Goal: Task Accomplishment & Management: Manage account settings

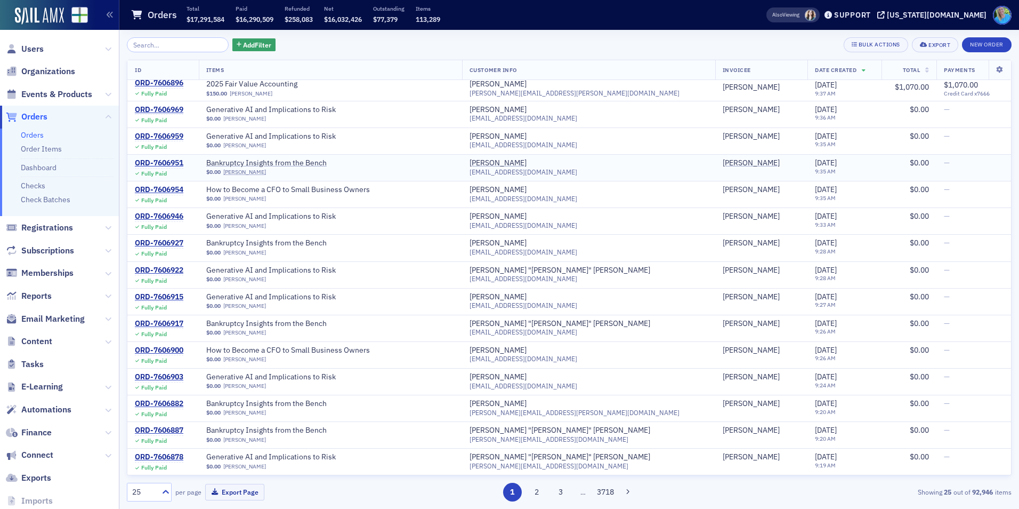
scroll to position [499, 0]
click at [538, 490] on button "2" at bounding box center [536, 491] width 19 height 19
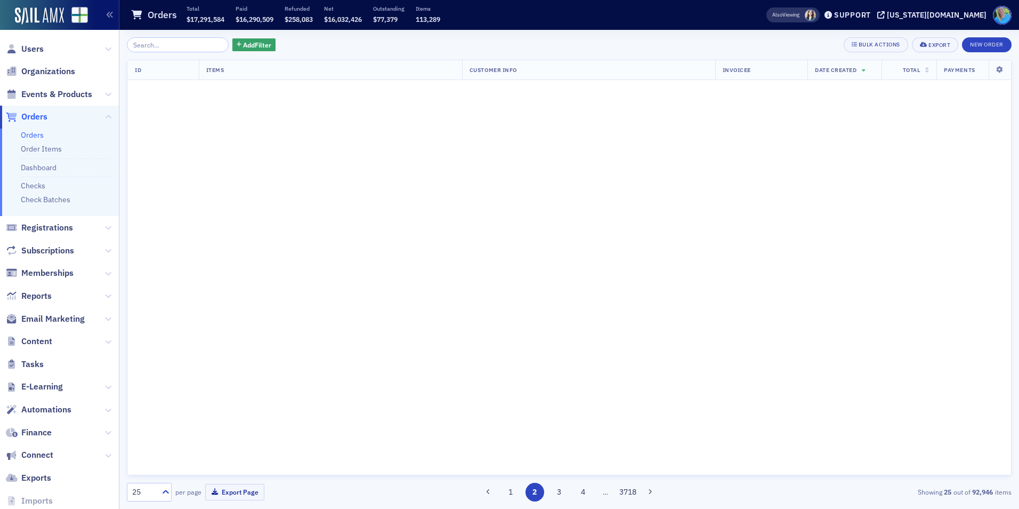
scroll to position [0, 0]
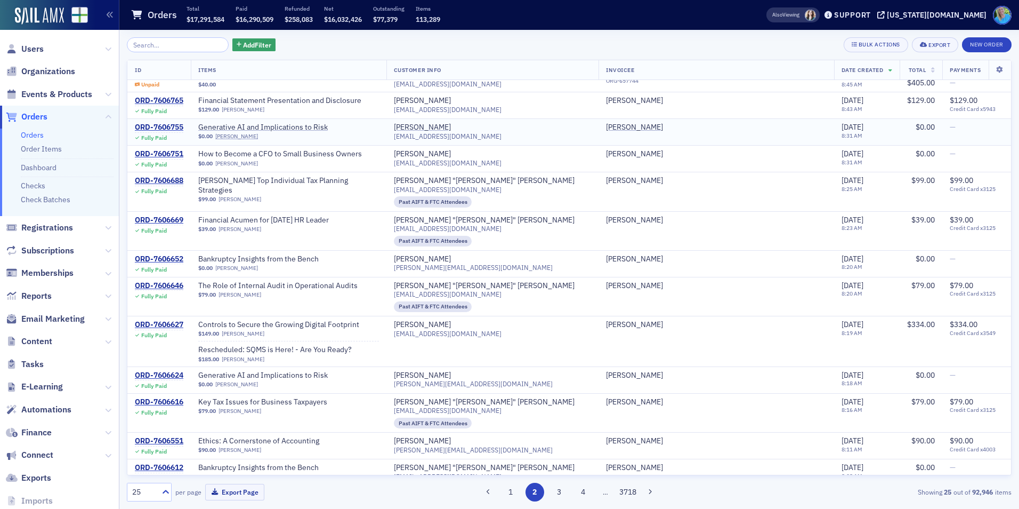
scroll to position [382, 0]
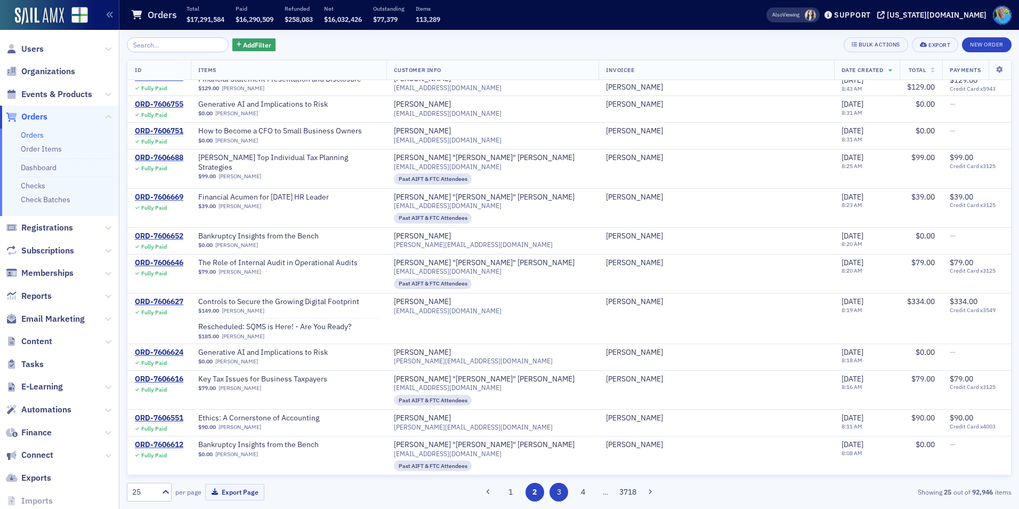
click at [560, 490] on button "3" at bounding box center [559, 491] width 19 height 19
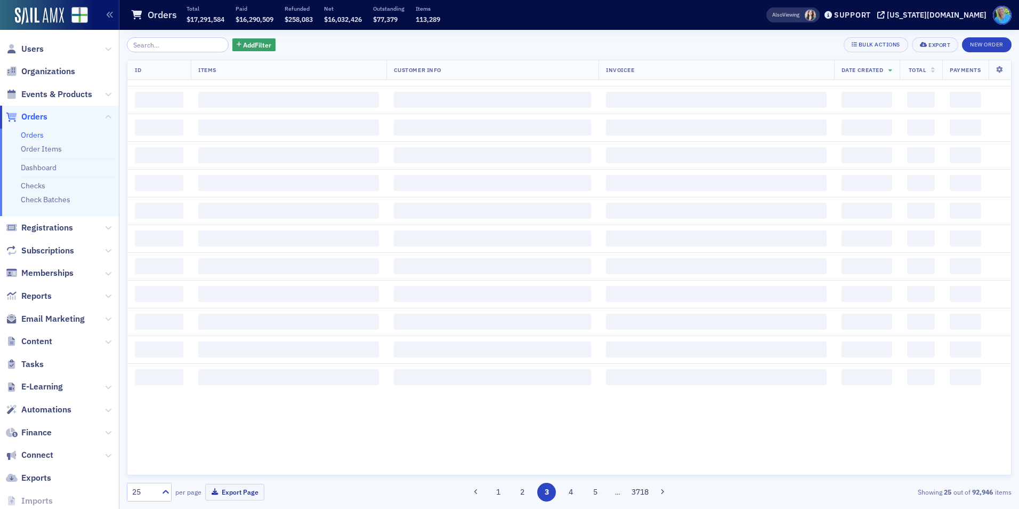
scroll to position [0, 0]
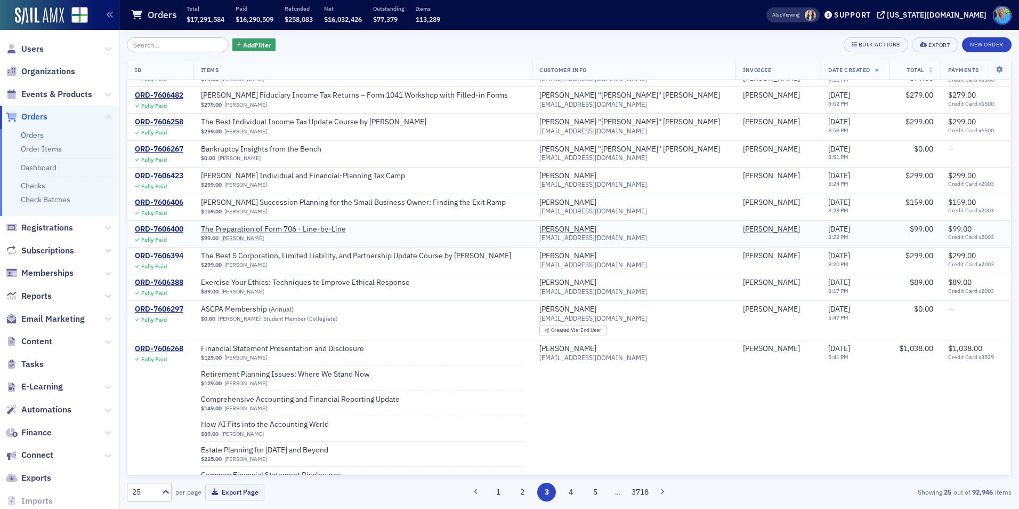
scroll to position [547, 0]
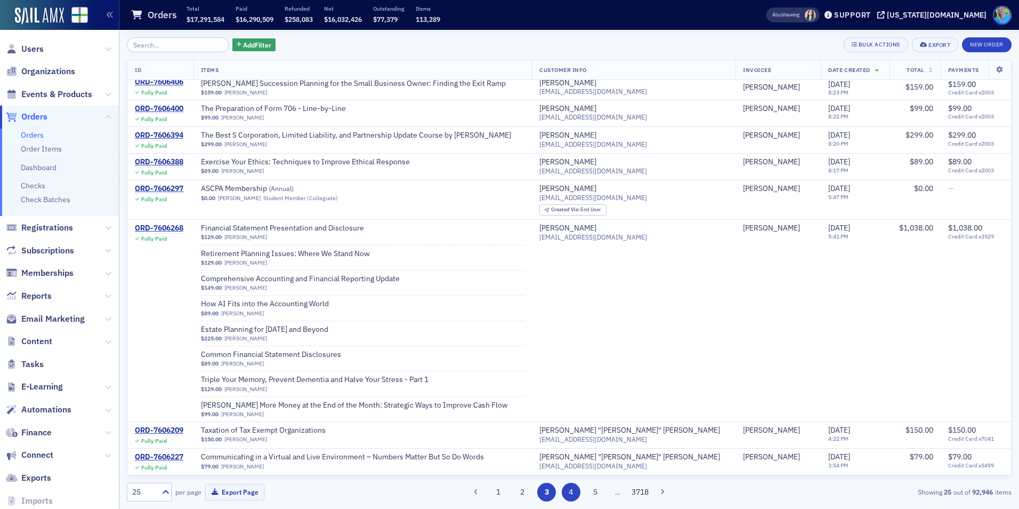
click at [574, 491] on button "4" at bounding box center [571, 491] width 19 height 19
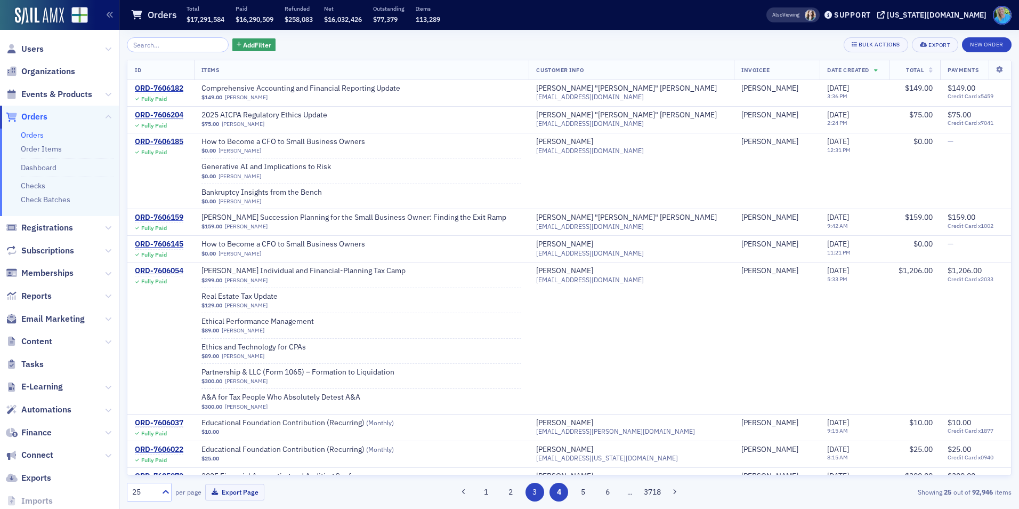
click at [530, 496] on button "3" at bounding box center [535, 491] width 19 height 19
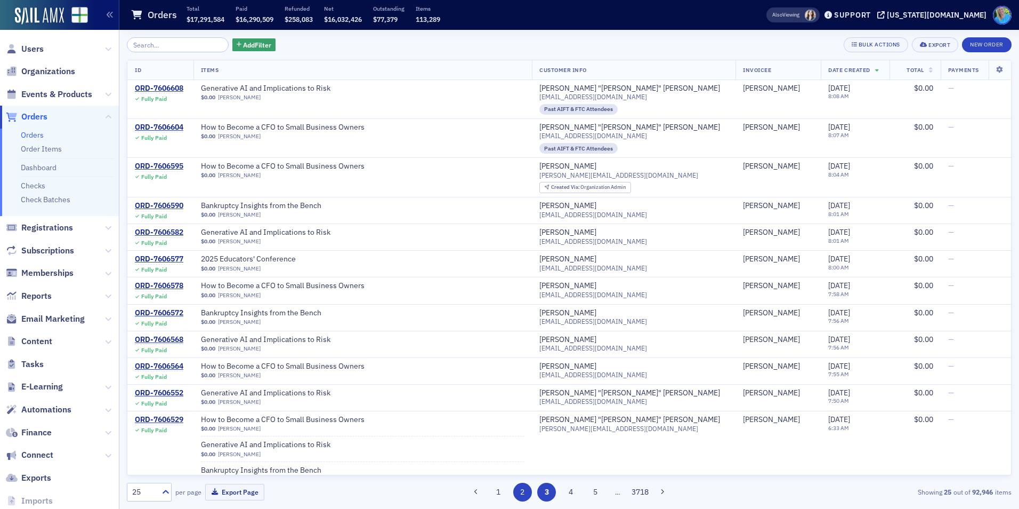
click at [518, 496] on button "2" at bounding box center [522, 491] width 19 height 19
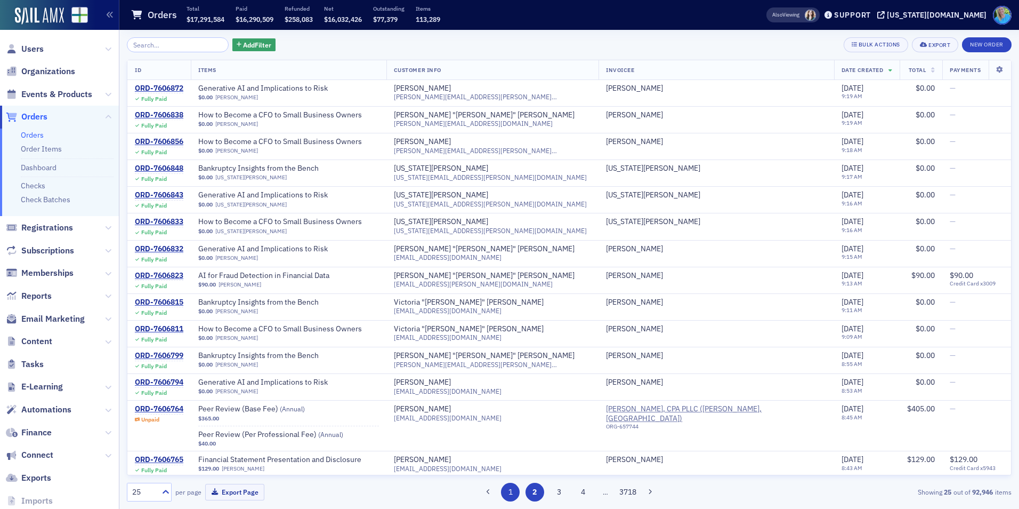
click at [515, 493] on button "1" at bounding box center [510, 491] width 19 height 19
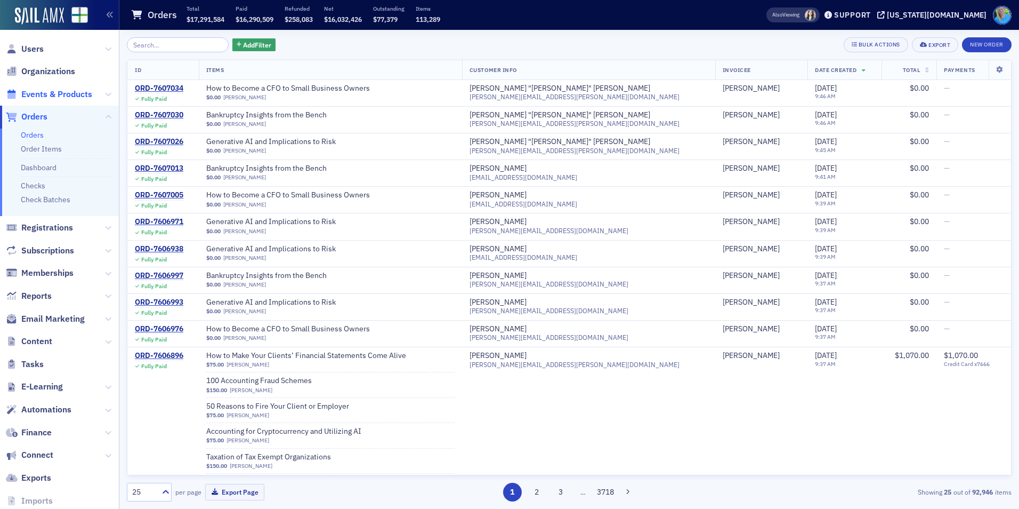
click at [76, 99] on span "Events & Products" at bounding box center [56, 94] width 71 height 12
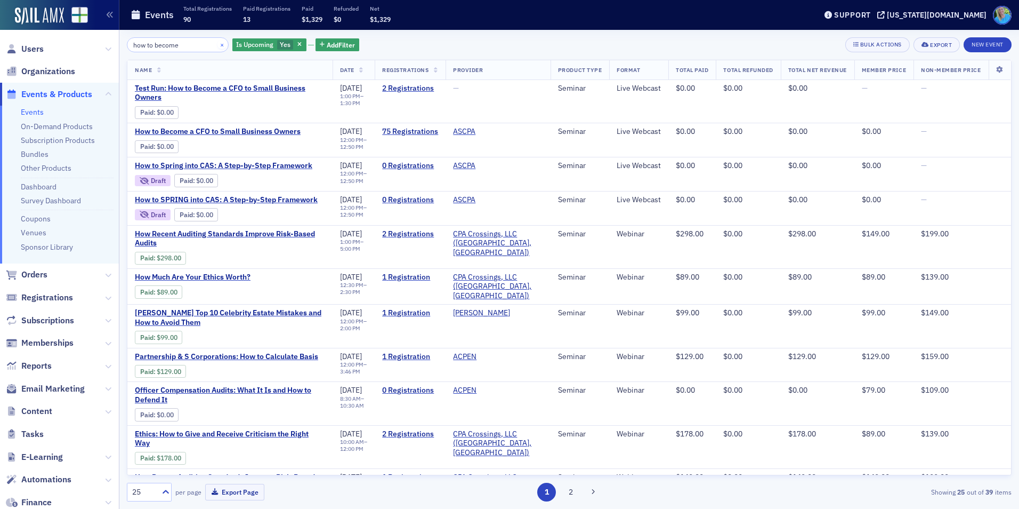
type input "how to become"
click at [217, 44] on button "×" at bounding box center [222, 44] width 10 height 10
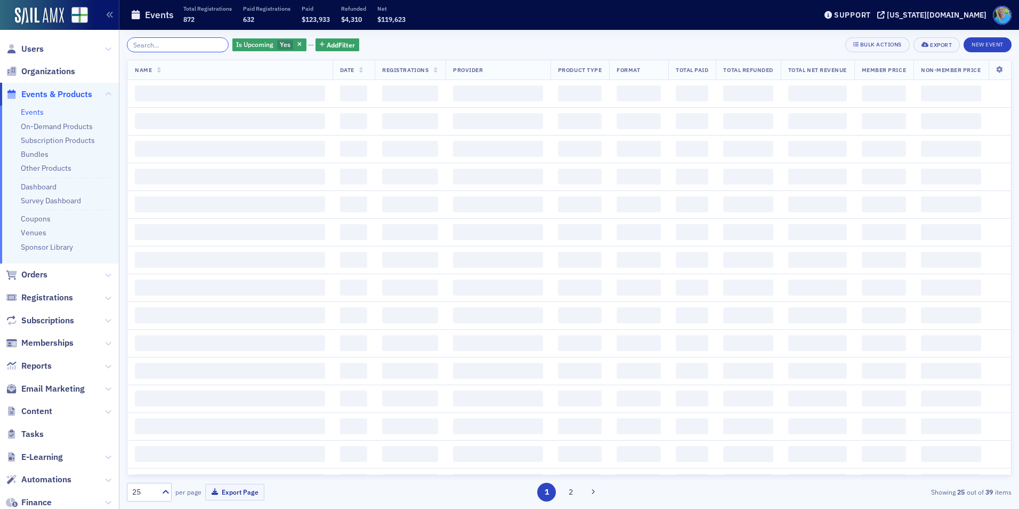
click at [208, 44] on input "search" at bounding box center [178, 44] width 102 height 15
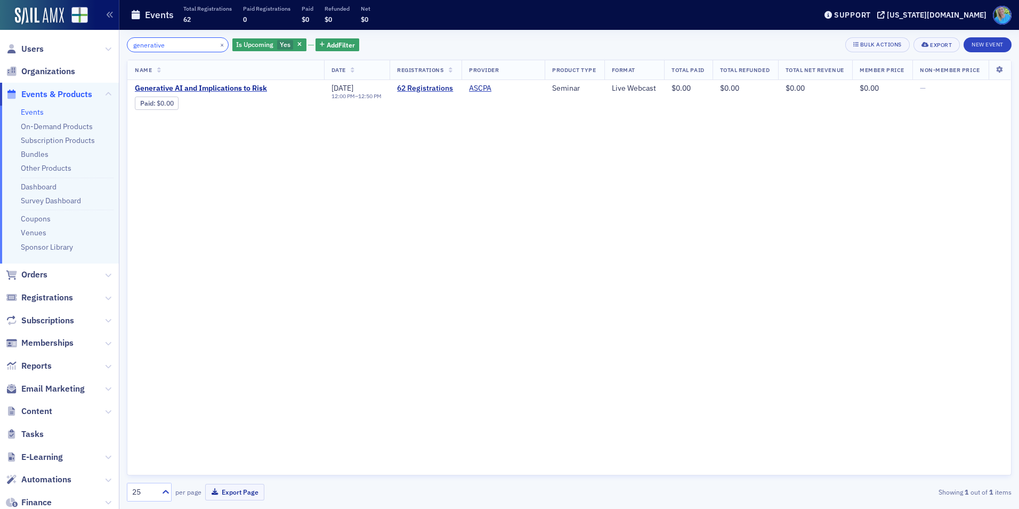
type input "generative"
click at [217, 44] on button "×" at bounding box center [222, 44] width 10 height 10
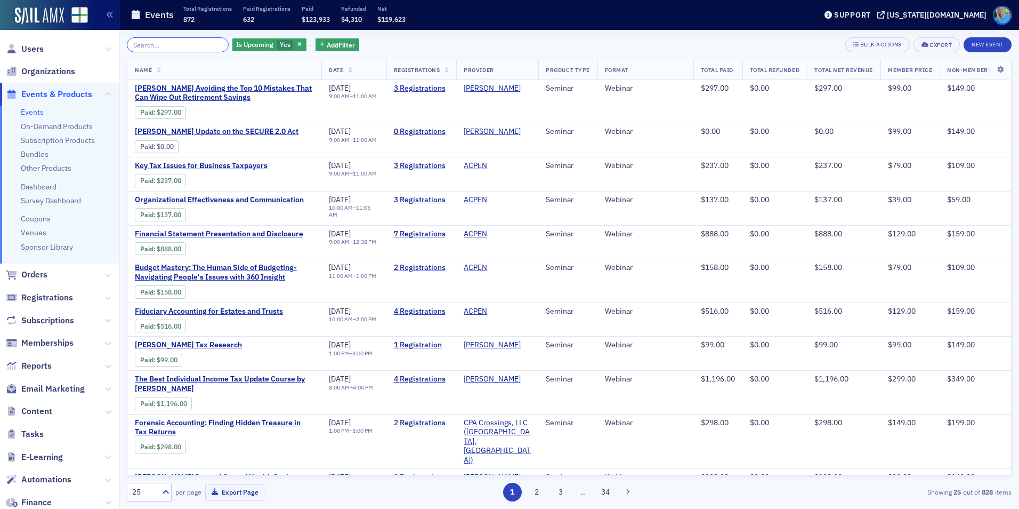
click at [208, 44] on input "search" at bounding box center [178, 44] width 102 height 15
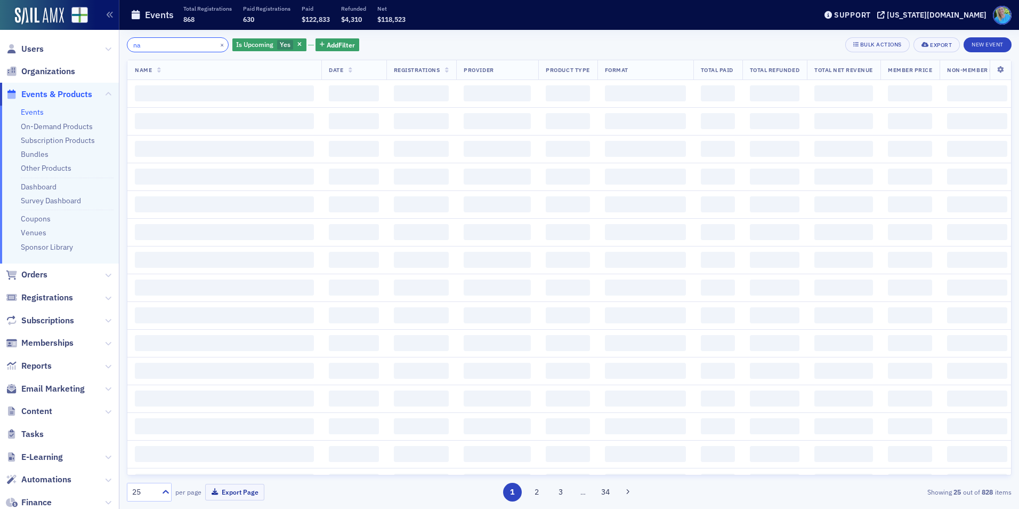
type input "n"
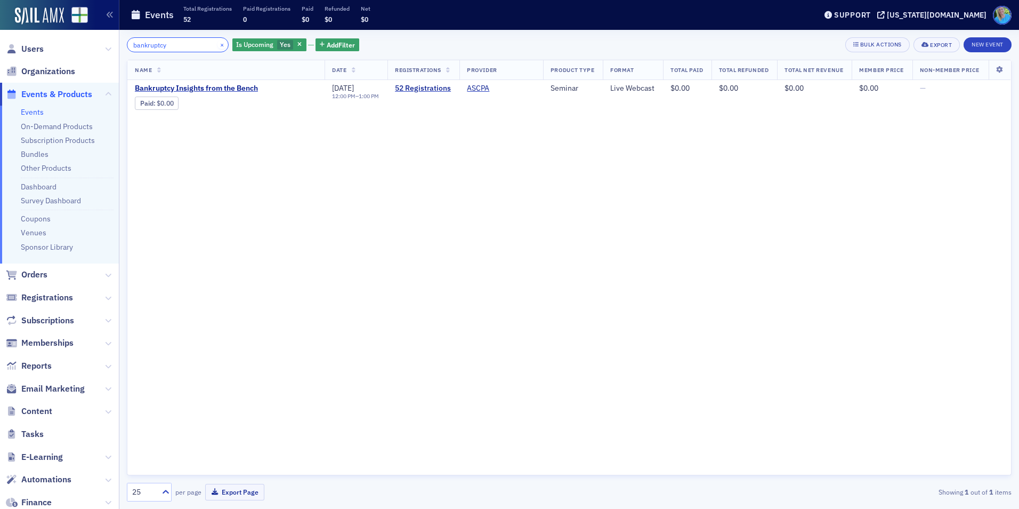
type input "bankruptcy"
click at [217, 45] on button "×" at bounding box center [222, 44] width 10 height 10
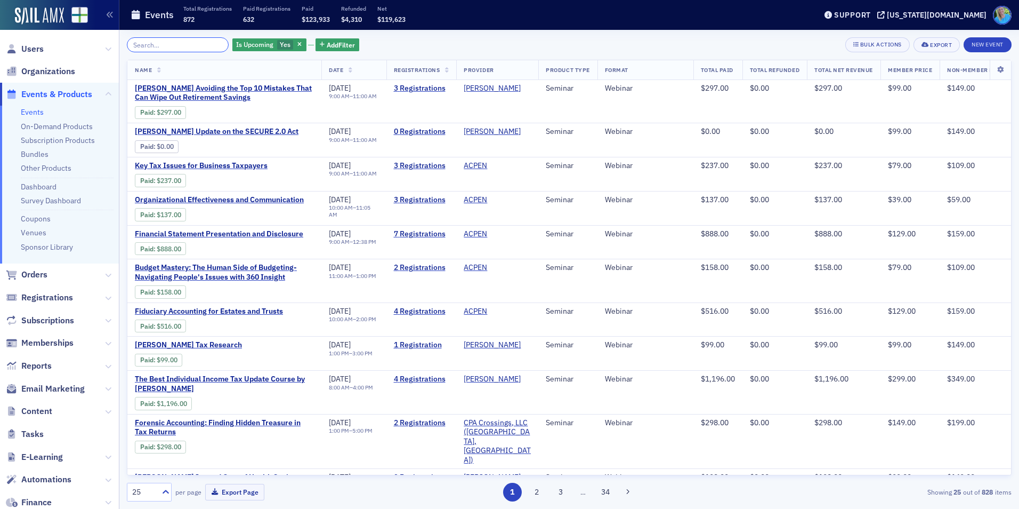
click at [146, 47] on input "search" at bounding box center [178, 44] width 102 height 15
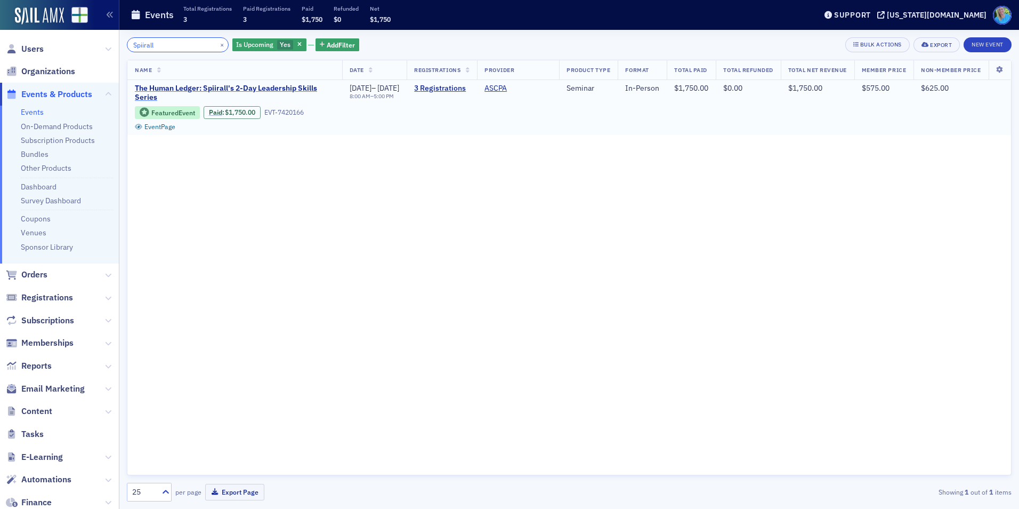
type input "Spiirall"
click at [214, 91] on span "The Human Ledger: Spiirall's 2-Day Leadership Skills Series" at bounding box center [235, 93] width 200 height 19
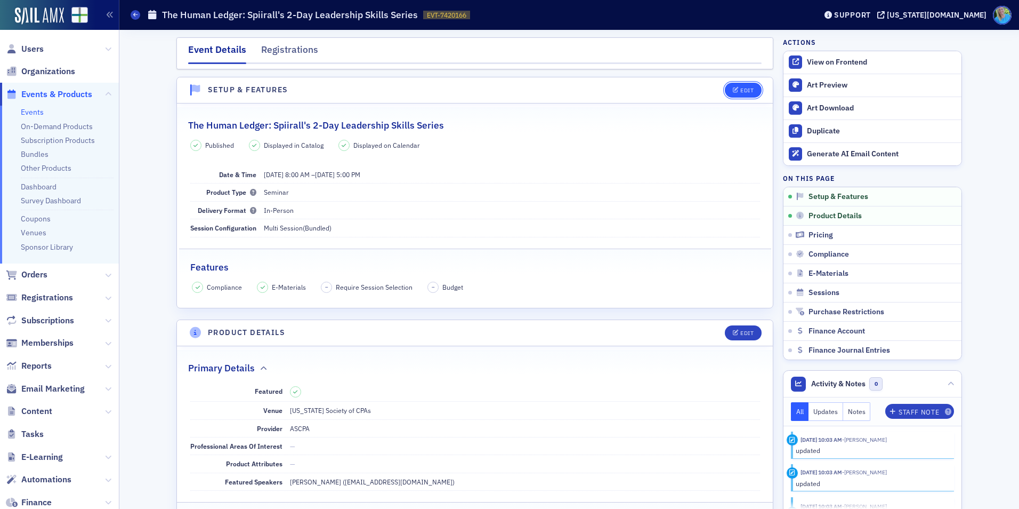
click at [740, 92] on div "Edit" at bounding box center [746, 90] width 13 height 6
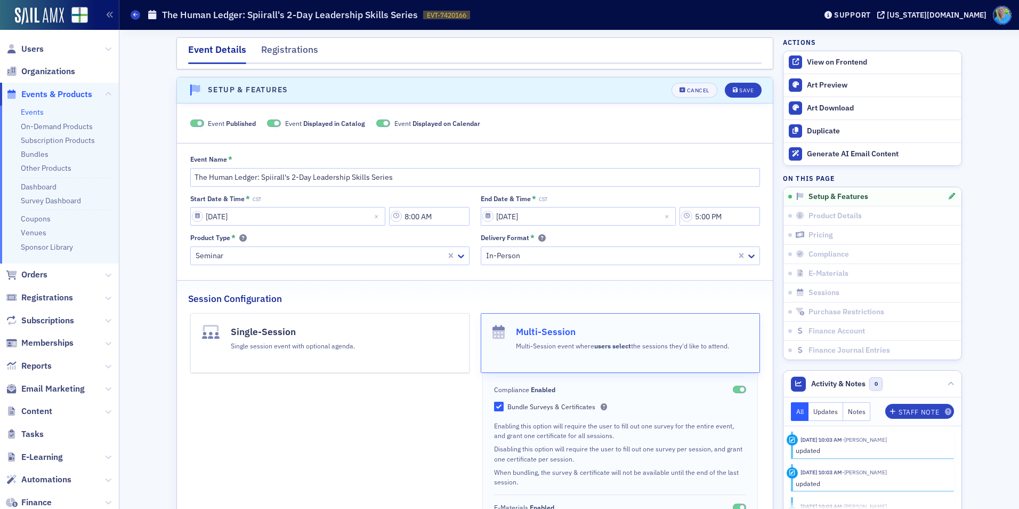
scroll to position [15, 0]
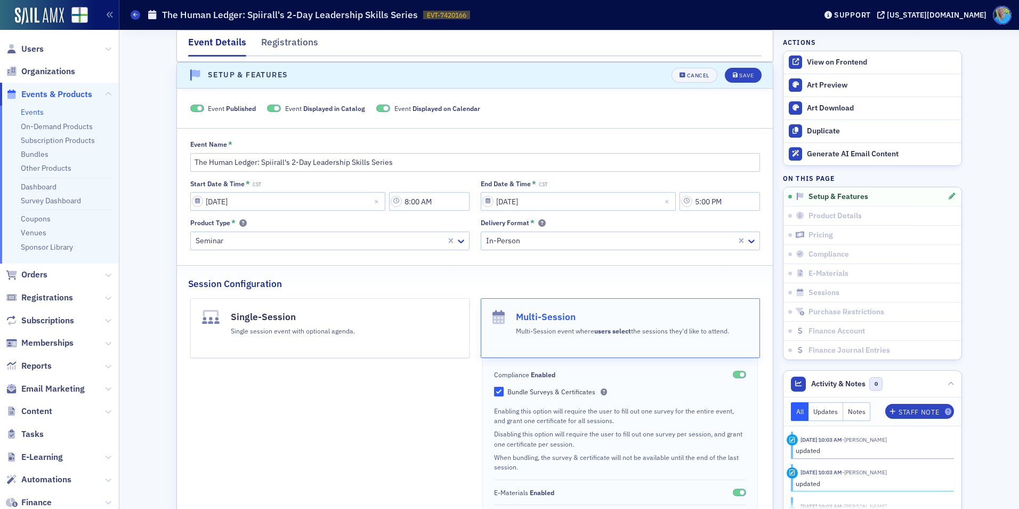
click at [192, 112] on span at bounding box center [197, 108] width 14 height 8
click at [733, 76] on icon "submit" at bounding box center [735, 75] width 5 height 6
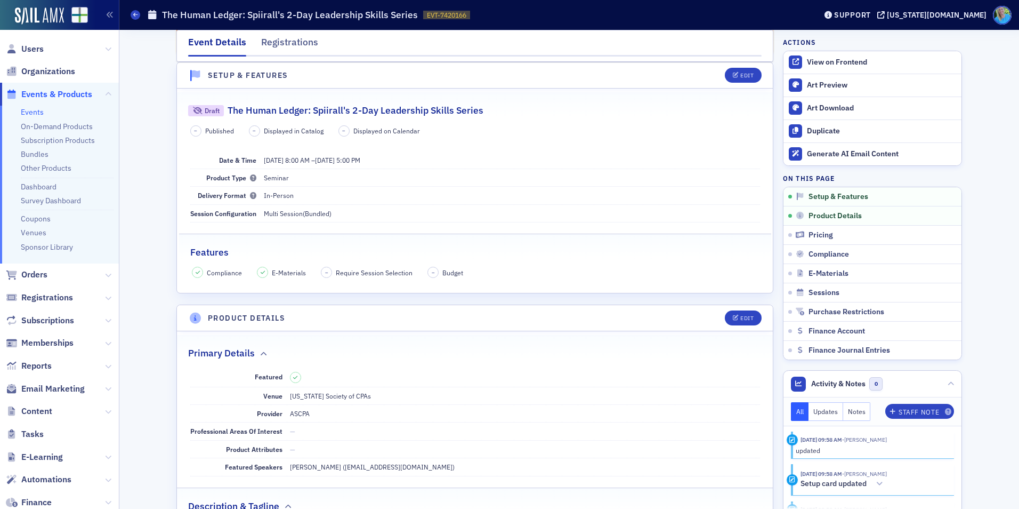
scroll to position [0, 0]
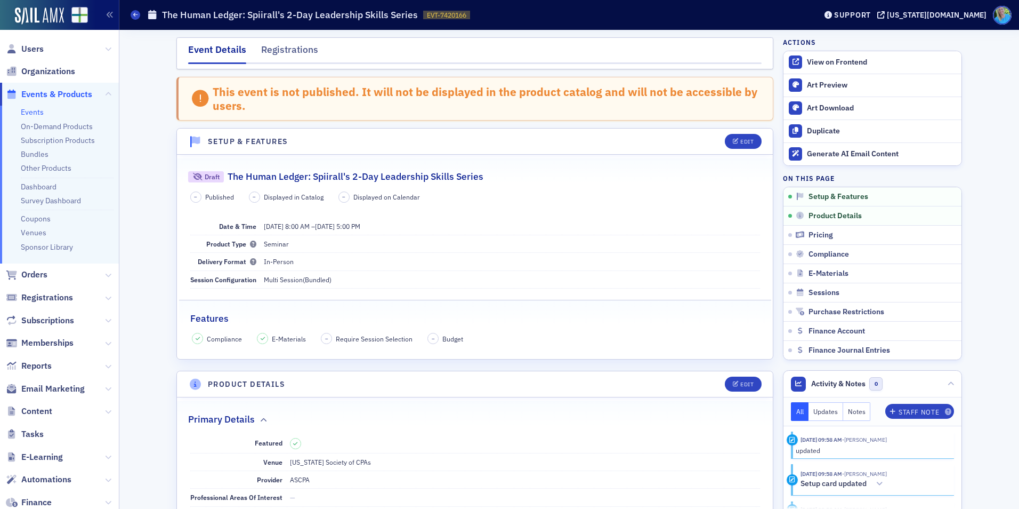
click at [26, 109] on link "Events" at bounding box center [32, 112] width 23 height 10
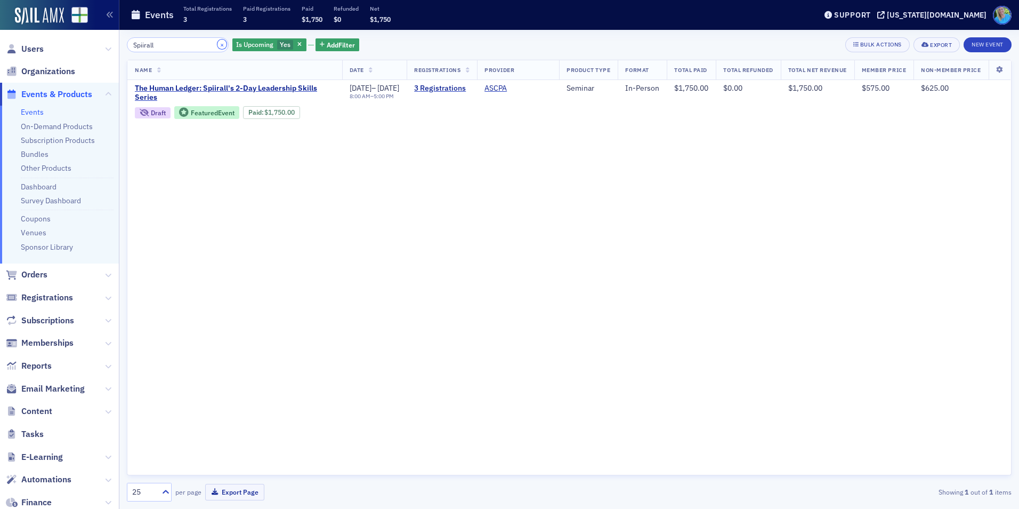
click at [217, 47] on button "×" at bounding box center [222, 44] width 10 height 10
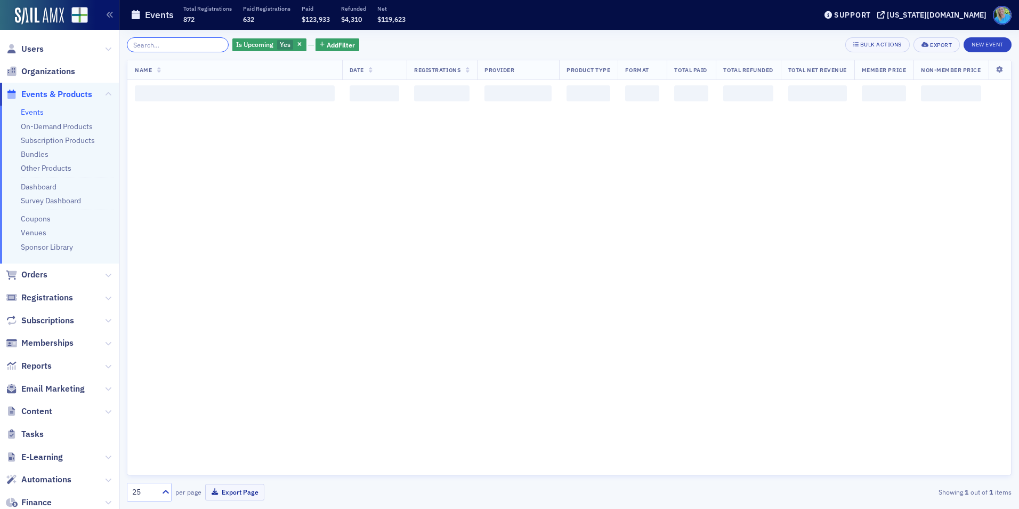
click at [202, 47] on input "search" at bounding box center [178, 44] width 102 height 15
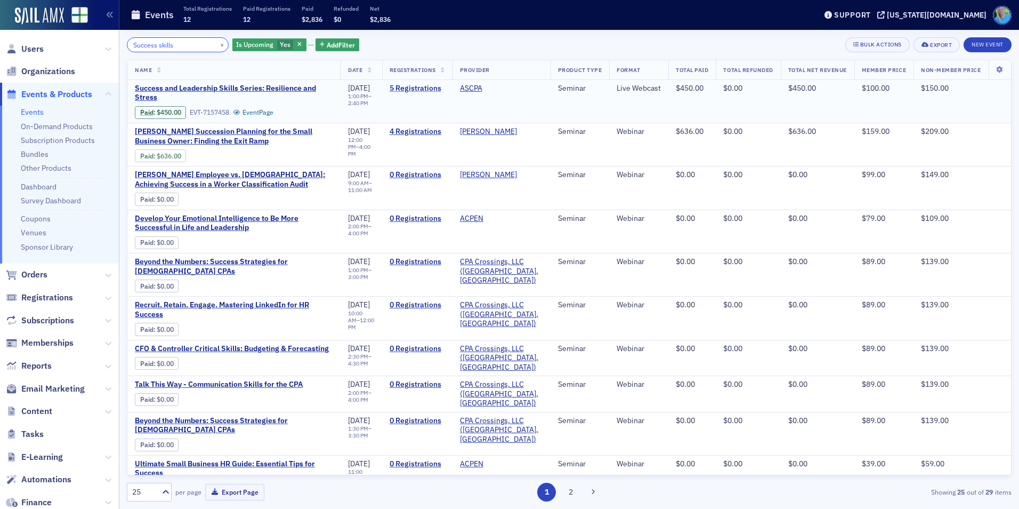
type input "Success skills"
click at [411, 87] on link "5 Registrations" at bounding box center [417, 89] width 55 height 10
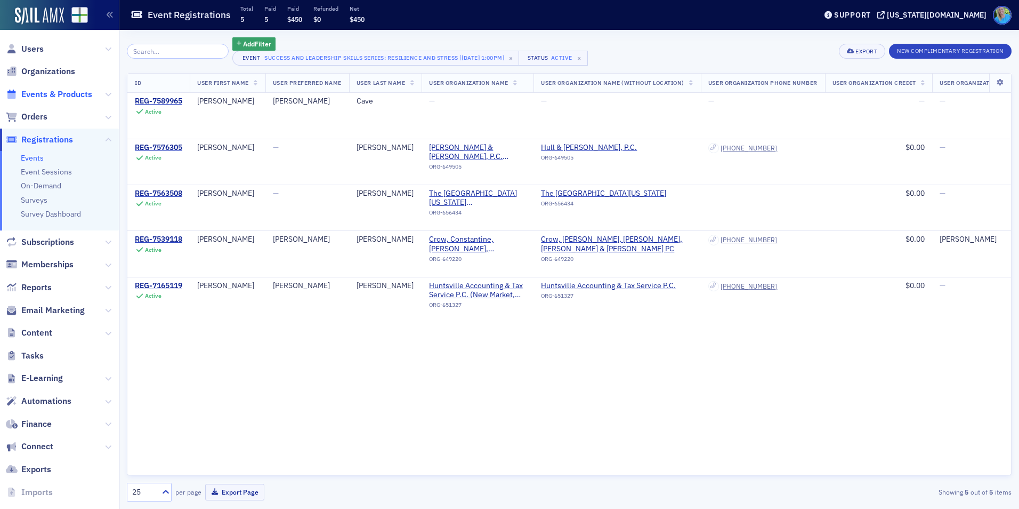
click at [26, 92] on span "Events & Products" at bounding box center [56, 94] width 71 height 12
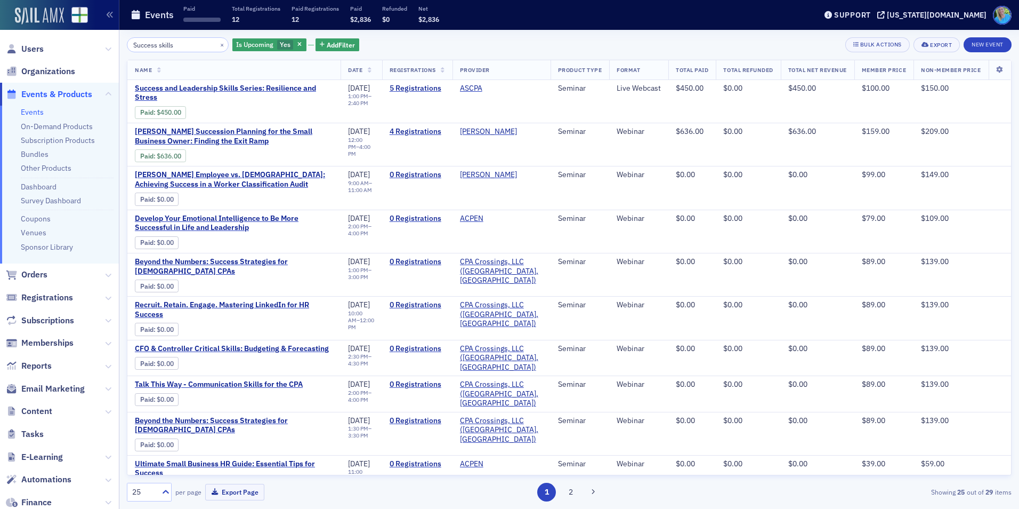
click at [49, 19] on img at bounding box center [39, 15] width 49 height 17
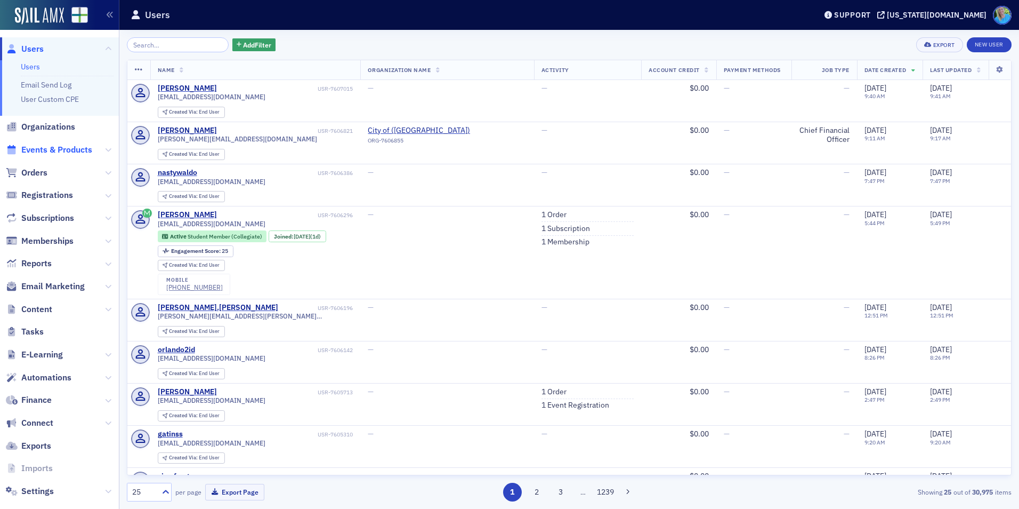
click at [47, 152] on span "Events & Products" at bounding box center [56, 150] width 71 height 12
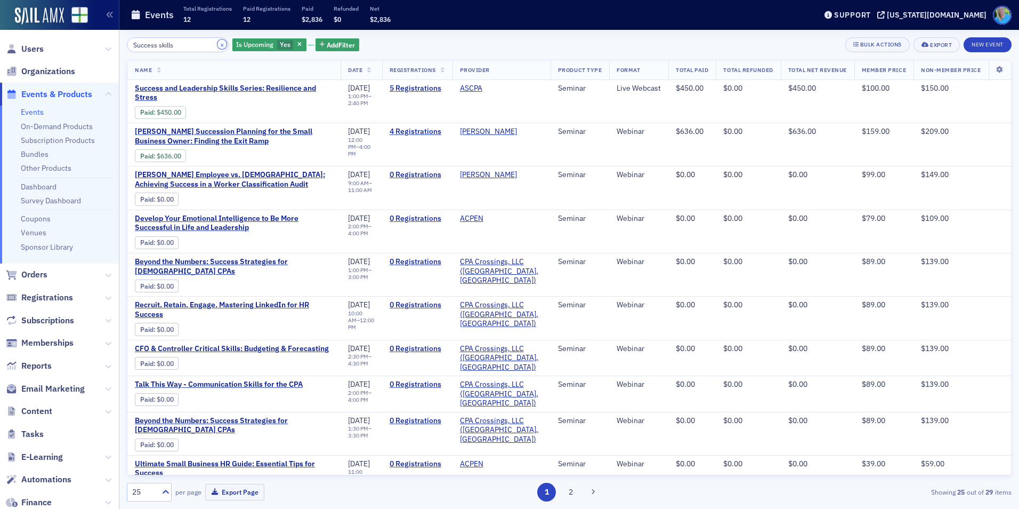
click at [217, 47] on button "×" at bounding box center [222, 44] width 10 height 10
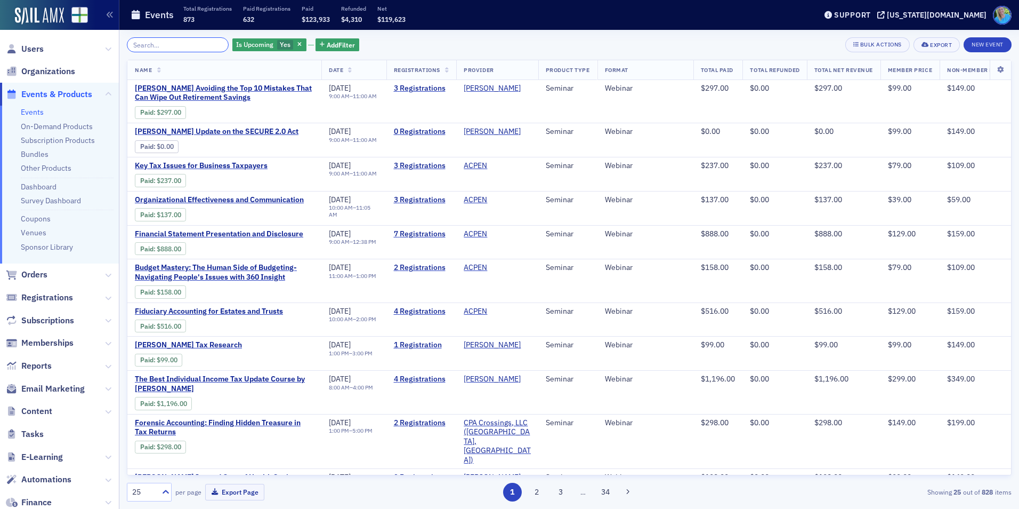
click at [193, 44] on input "search" at bounding box center [178, 44] width 102 height 15
paste input "Mastering Microsoft 365 for CPA Efficiency"
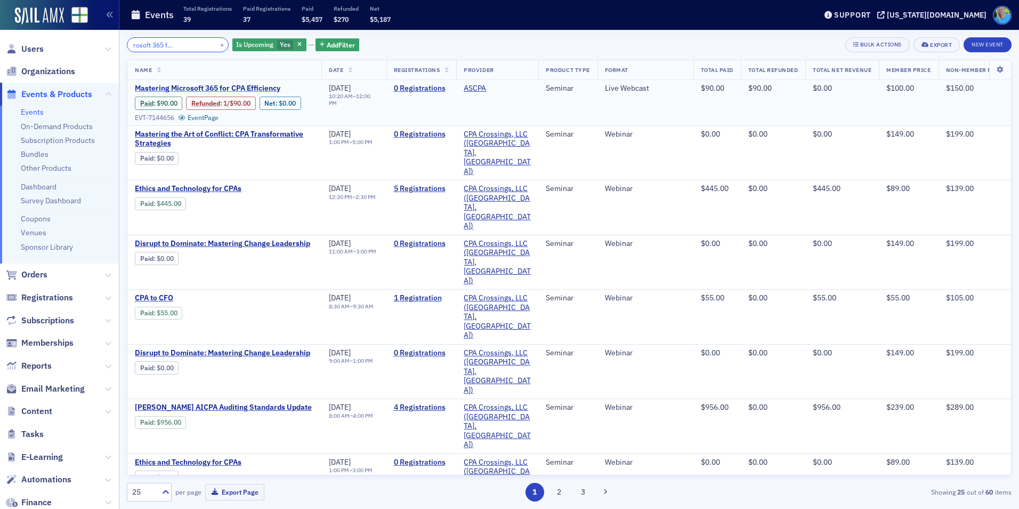
type input "Mastering Microsoft 365 for CPA Efficiency"
click at [200, 86] on span "Mastering Microsoft 365 for CPA Efficiency" at bounding box center [224, 89] width 179 height 10
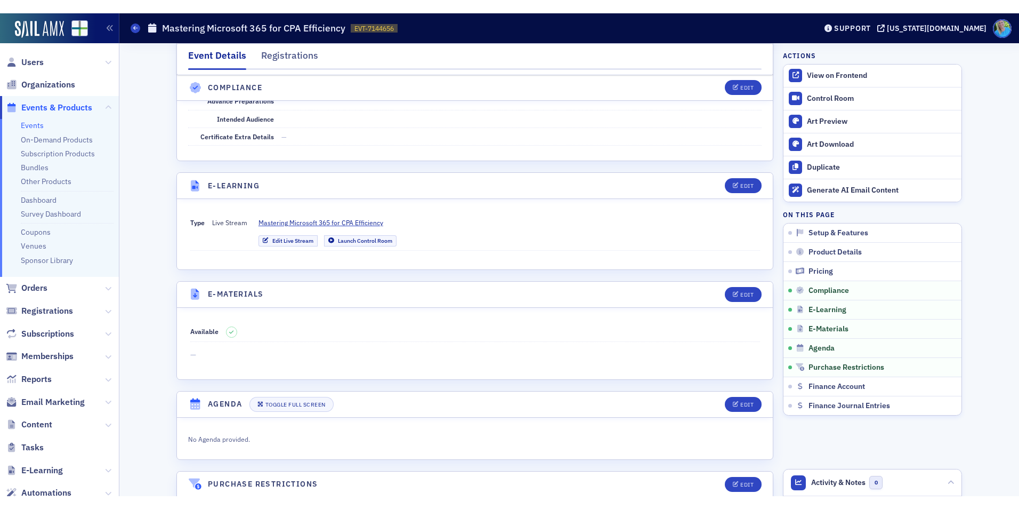
scroll to position [1279, 0]
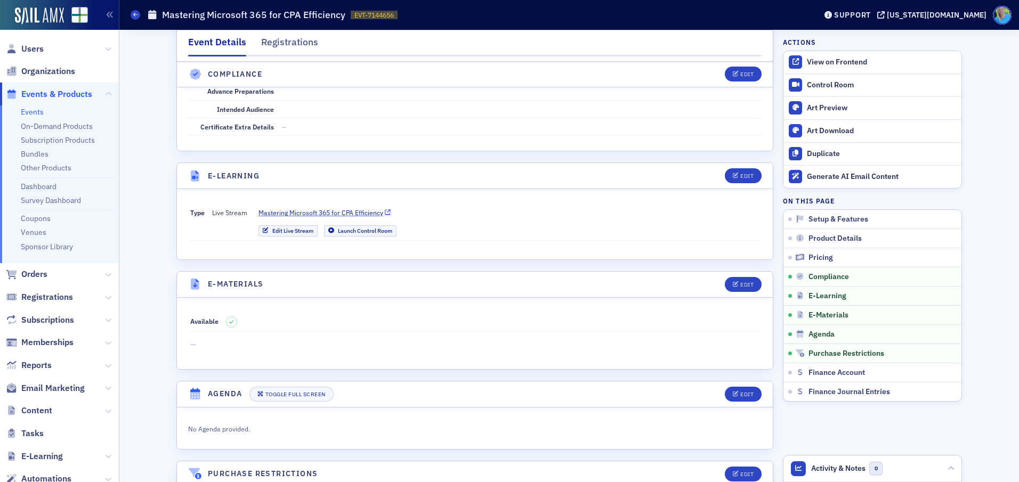
click at [317, 211] on span "Mastering Microsoft 365 for CPA Efficiency" at bounding box center [321, 213] width 125 height 10
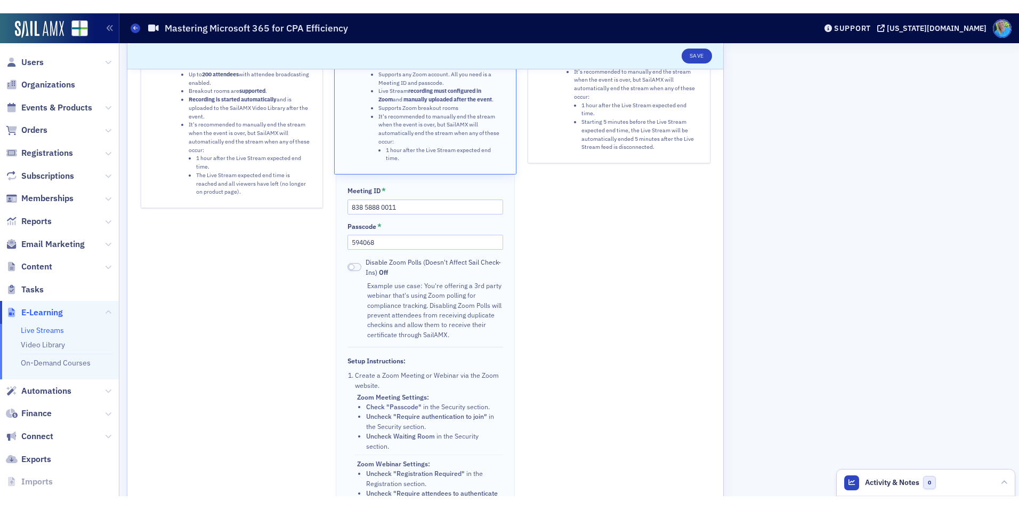
scroll to position [160, 0]
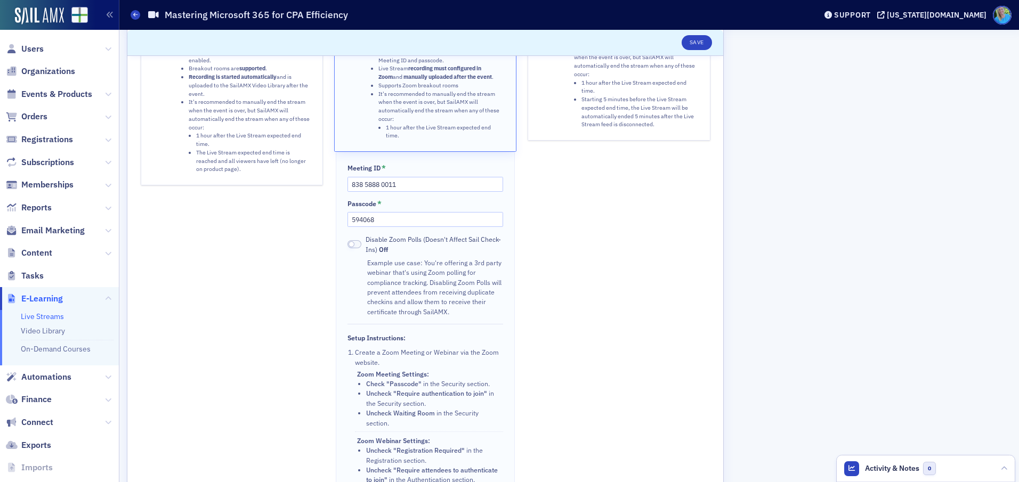
click at [359, 245] on span at bounding box center [355, 244] width 14 height 8
click at [349, 247] on span at bounding box center [355, 244] width 14 height 8
click at [358, 243] on span at bounding box center [355, 244] width 14 height 8
click at [694, 40] on button "Save" at bounding box center [697, 42] width 30 height 15
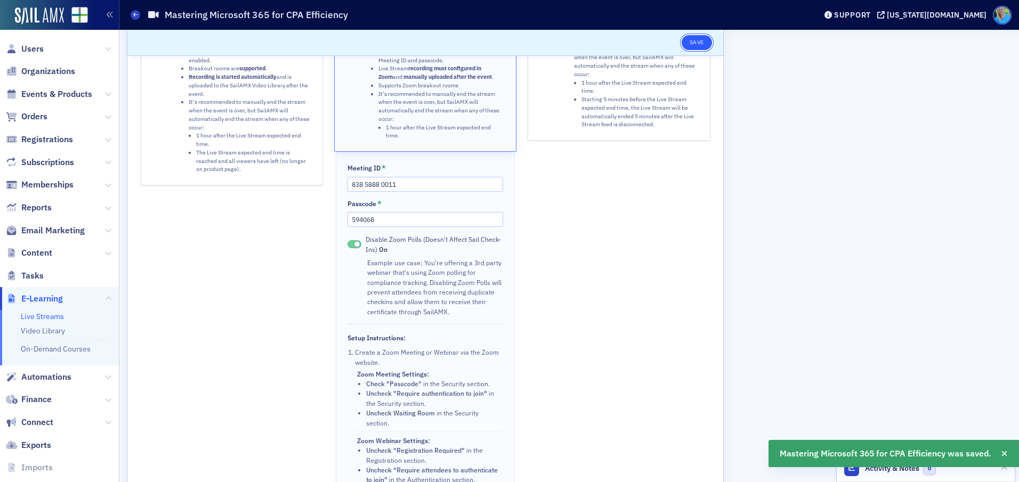
click at [694, 35] on button "Save" at bounding box center [697, 42] width 30 height 15
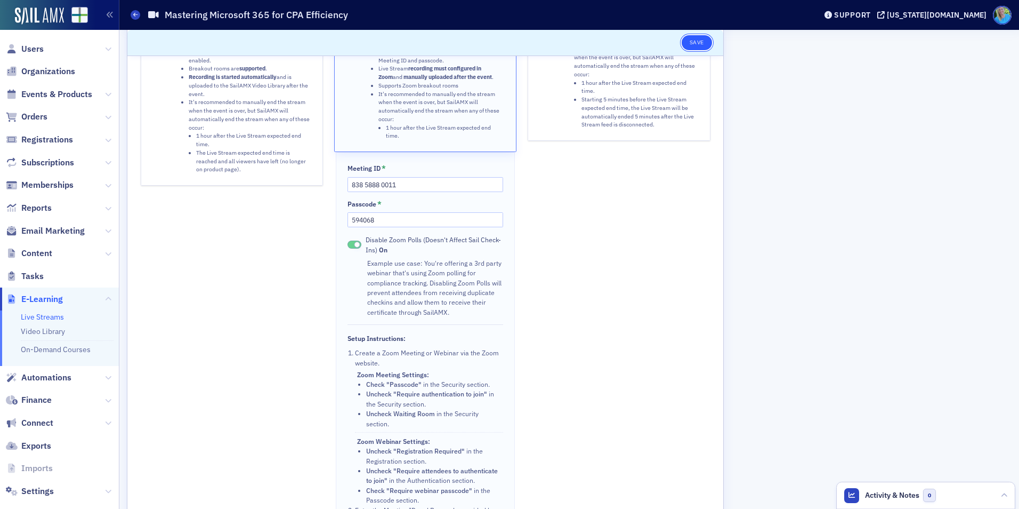
click at [698, 44] on button "Save" at bounding box center [697, 42] width 30 height 15
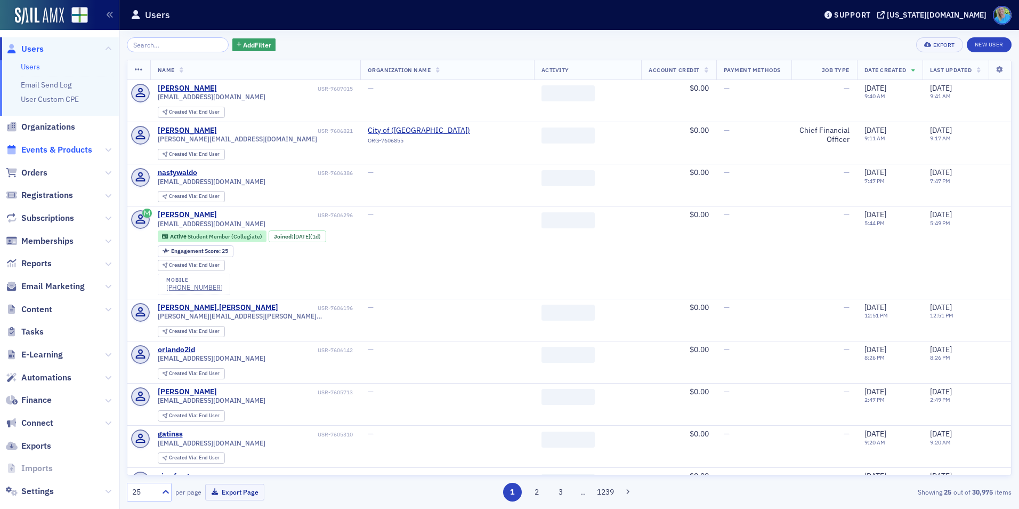
click at [61, 152] on span "Events & Products" at bounding box center [56, 150] width 71 height 12
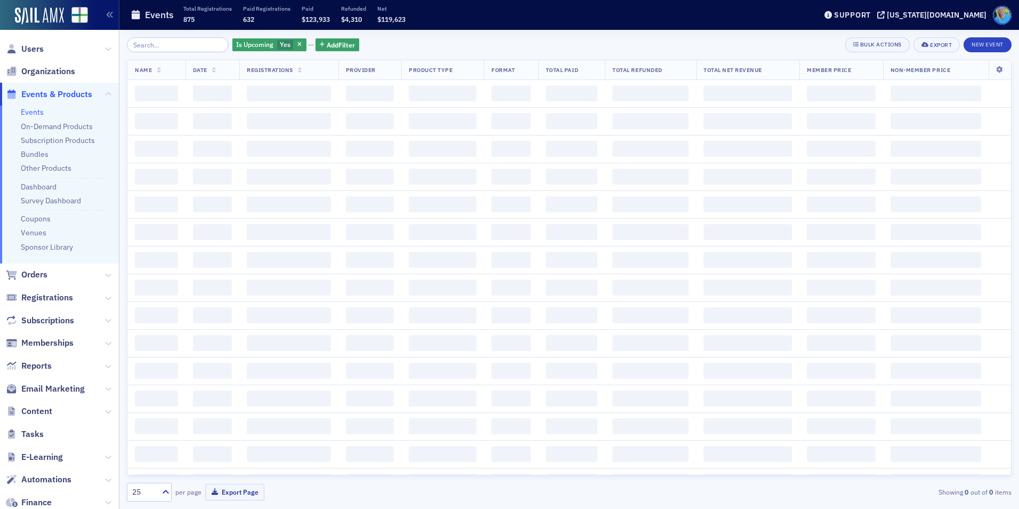
click at [172, 39] on input "search" at bounding box center [178, 44] width 102 height 15
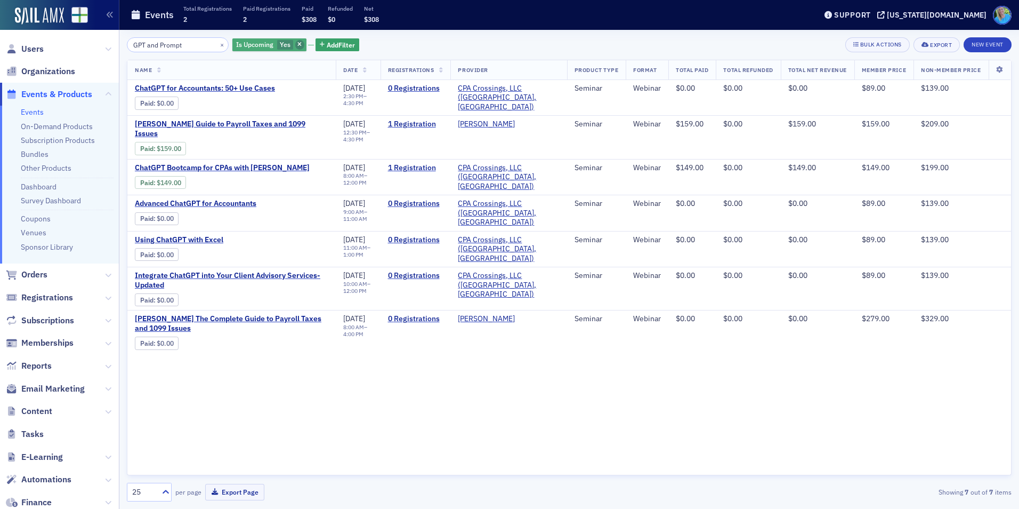
type input "GPT and Prompt"
click at [297, 44] on icon "button" at bounding box center [299, 45] width 4 height 6
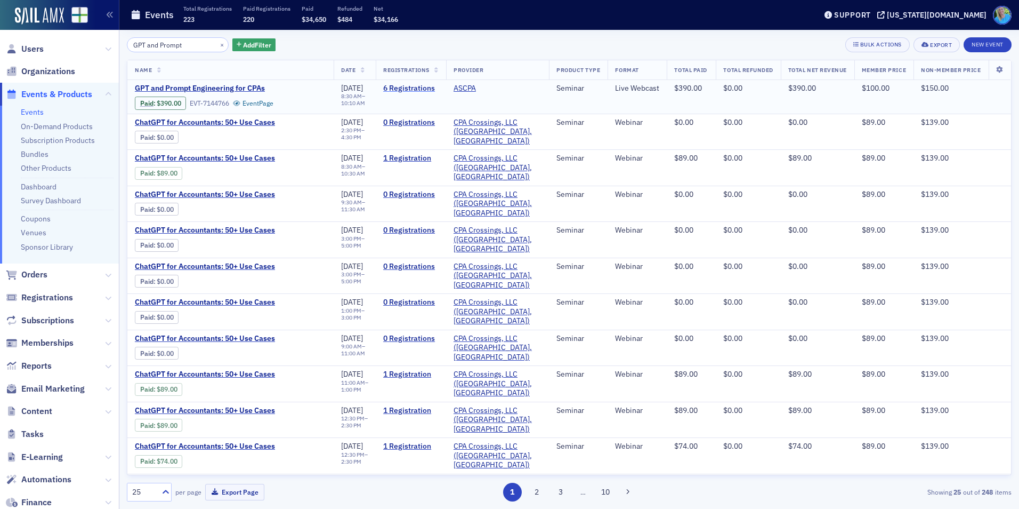
click at [416, 88] on link "6 Registrations" at bounding box center [410, 89] width 55 height 10
click at [217, 43] on button "×" at bounding box center [222, 44] width 10 height 10
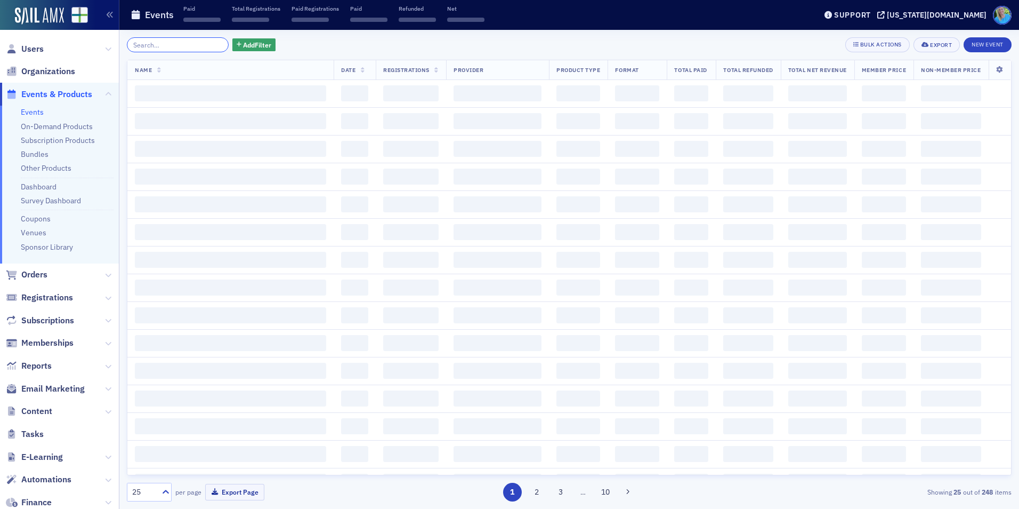
click at [209, 44] on input "search" at bounding box center [178, 44] width 102 height 15
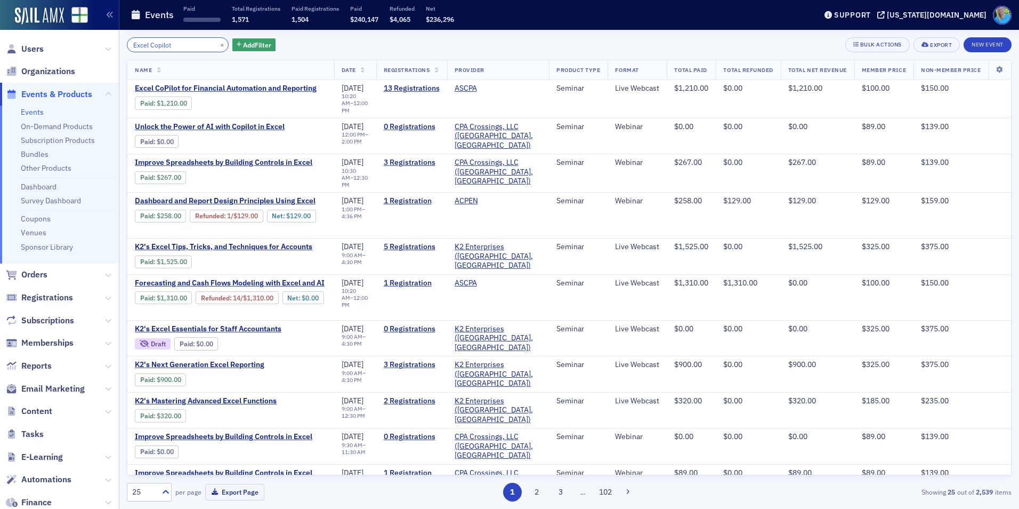
type input "Excel Copilot"
click at [24, 278] on span "Orders" at bounding box center [34, 275] width 26 height 12
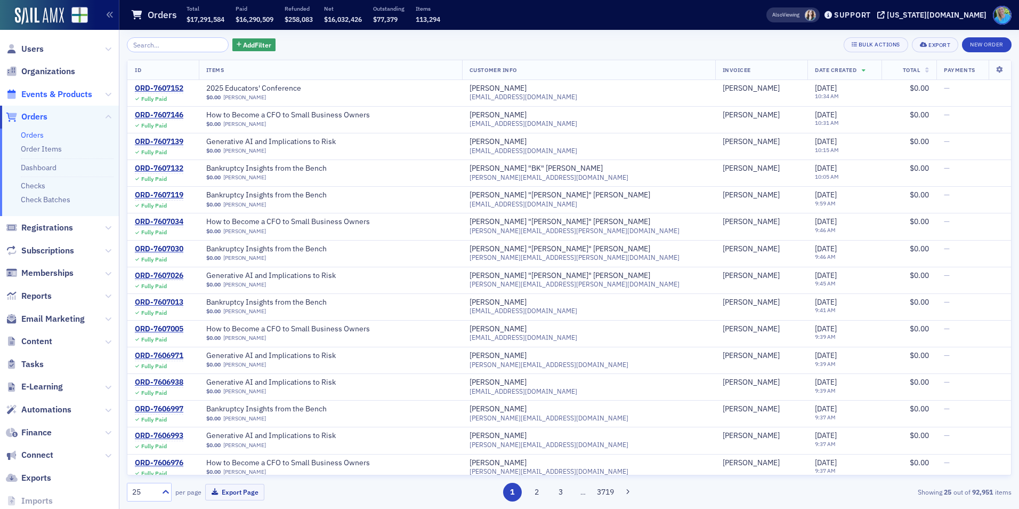
click at [75, 90] on span "Events & Products" at bounding box center [56, 94] width 71 height 12
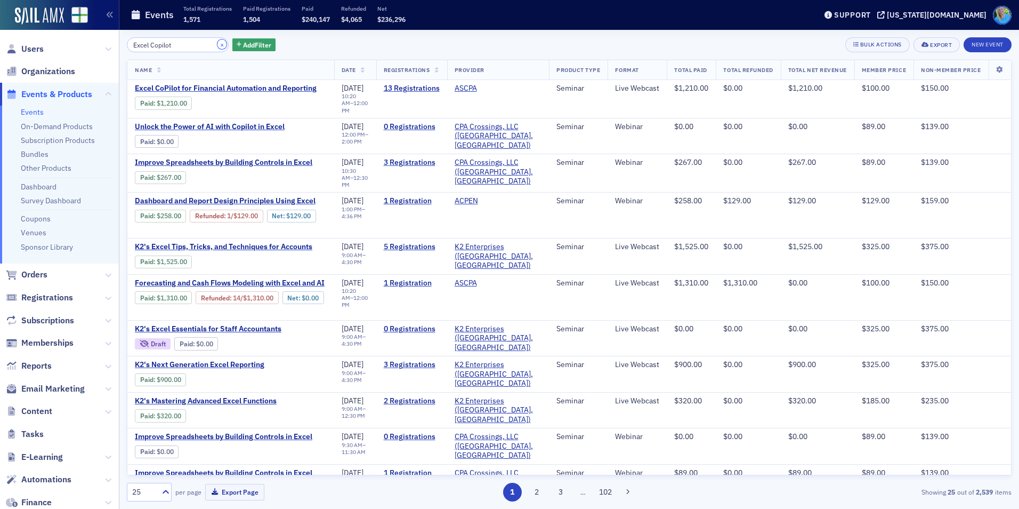
click at [217, 44] on button "×" at bounding box center [222, 44] width 10 height 10
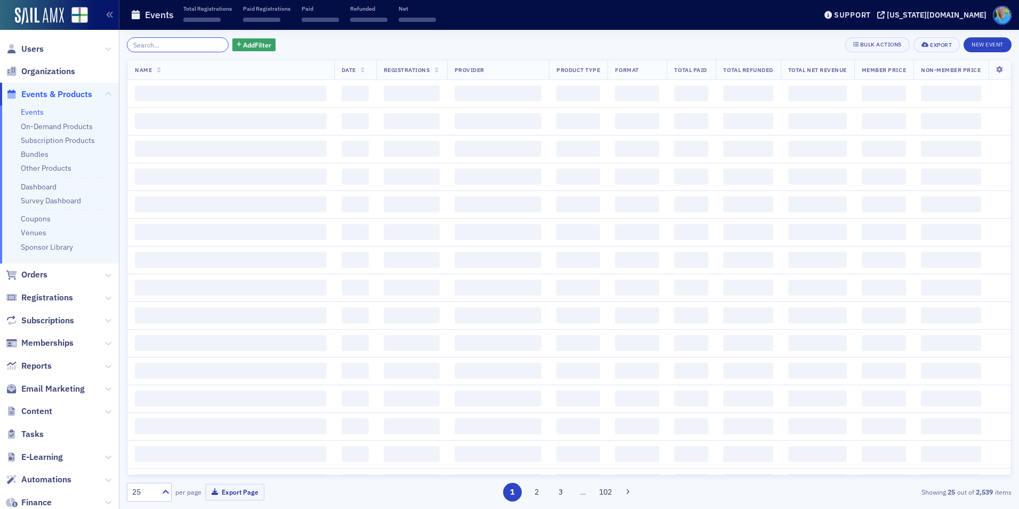
click at [204, 43] on input "search" at bounding box center [178, 44] width 102 height 15
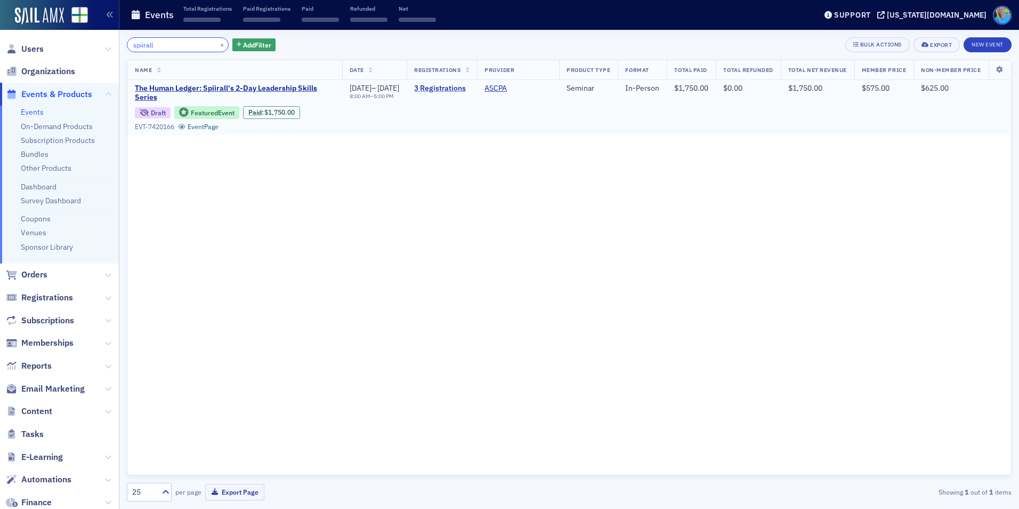
type input "spiirall"
click at [461, 87] on link "3 Registrations" at bounding box center [441, 89] width 55 height 10
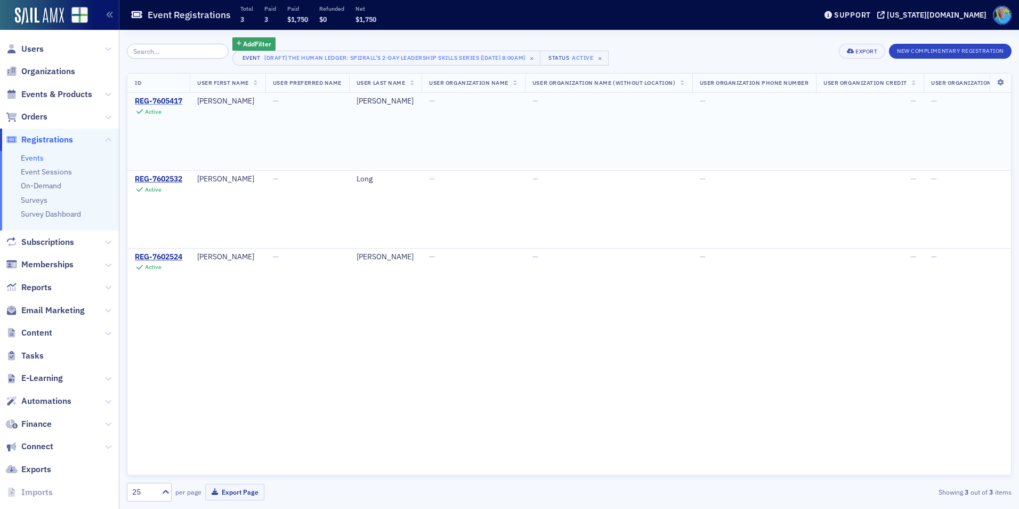
click at [162, 99] on div "REG-7605417" at bounding box center [158, 101] width 47 height 10
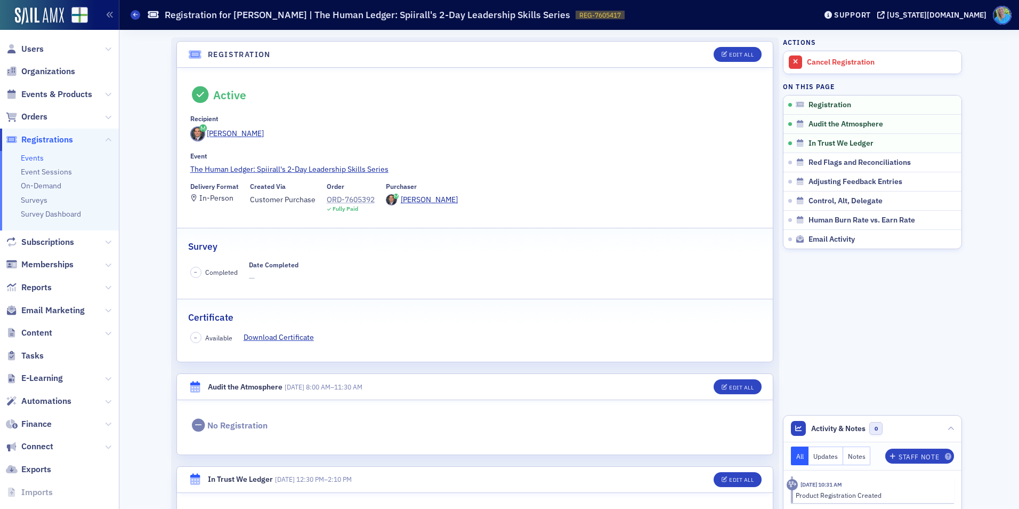
click at [341, 202] on div "ORD-7605392" at bounding box center [351, 199] width 48 height 11
click at [227, 139] on div "[PERSON_NAME]" at bounding box center [235, 133] width 57 height 11
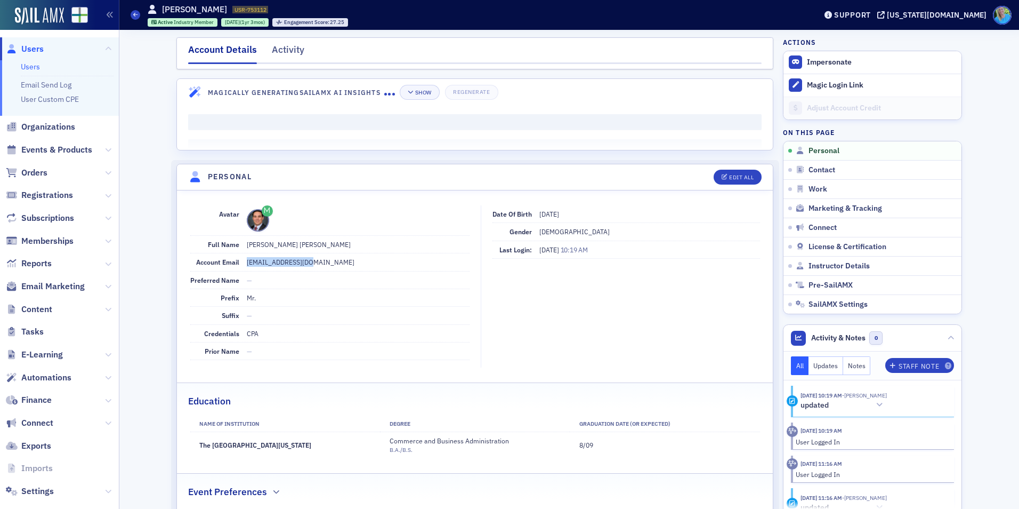
drag, startPoint x: 320, startPoint y: 262, endPoint x: 243, endPoint y: 259, distance: 77.9
click at [247, 259] on dd "[EMAIL_ADDRESS][DOMAIN_NAME]" at bounding box center [358, 261] width 223 height 17
copy dd "[EMAIL_ADDRESS][DOMAIN_NAME]"
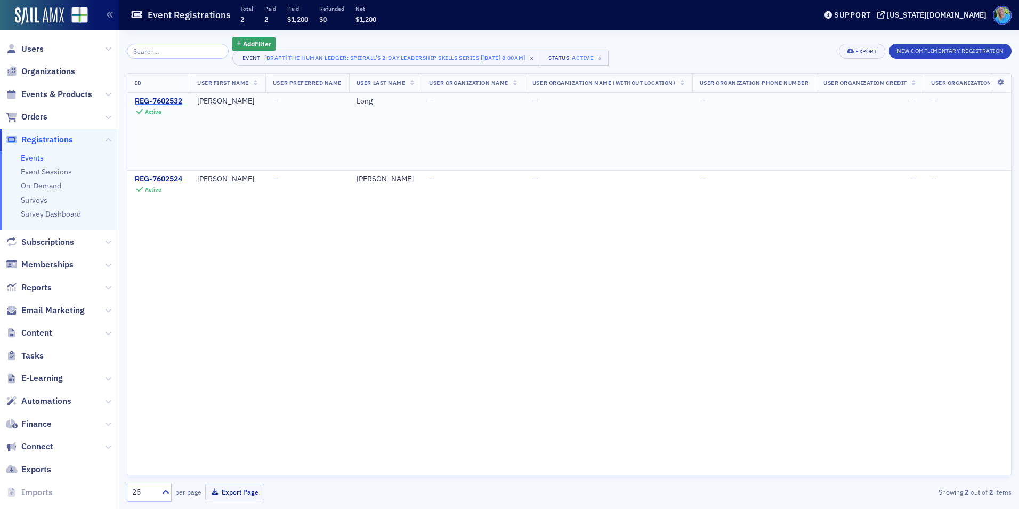
click at [151, 96] on div "REG-7602532" at bounding box center [158, 101] width 47 height 10
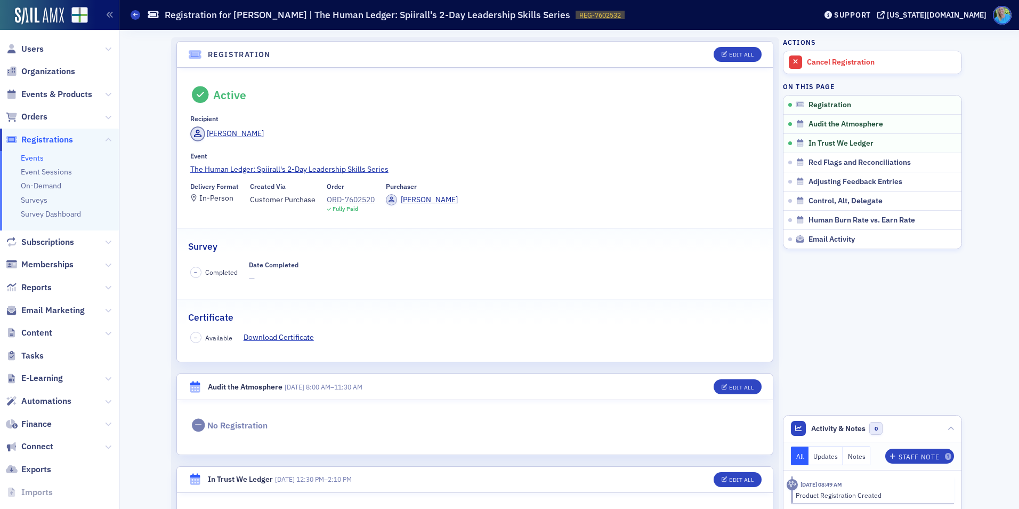
click at [355, 199] on div "ORD-7602520" at bounding box center [351, 199] width 48 height 11
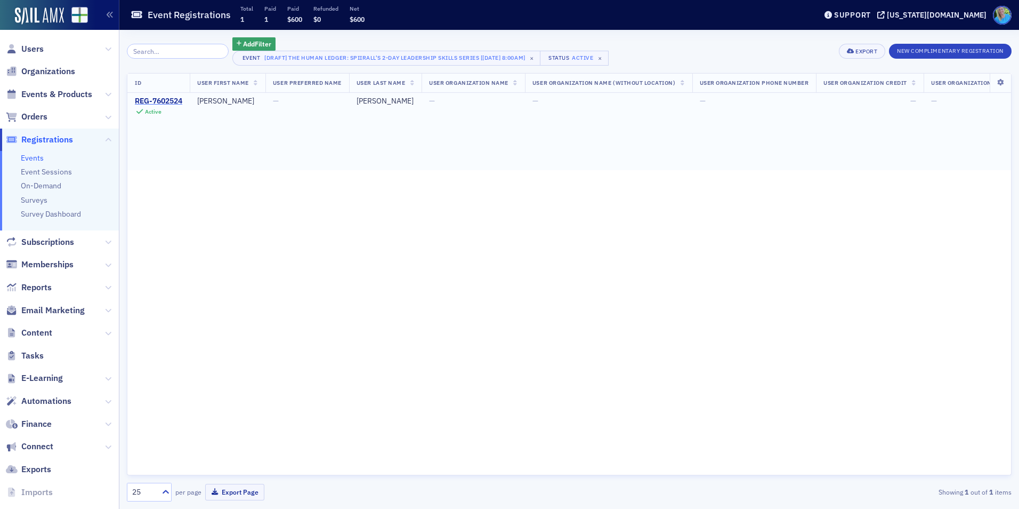
click at [155, 99] on div "REG-7602524" at bounding box center [158, 101] width 47 height 10
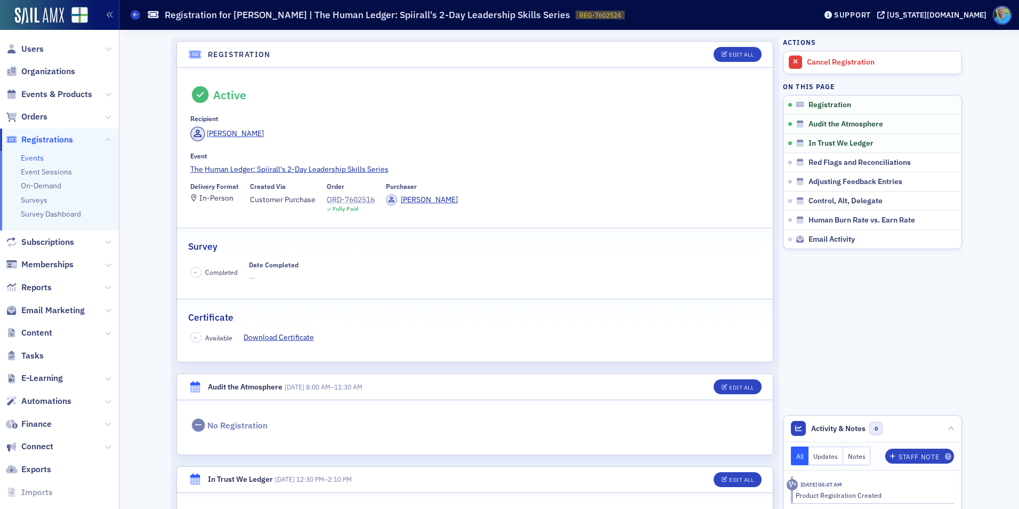
click at [348, 201] on div "ORD-7602516" at bounding box center [351, 199] width 48 height 11
click at [28, 122] on span "Orders" at bounding box center [34, 117] width 26 height 12
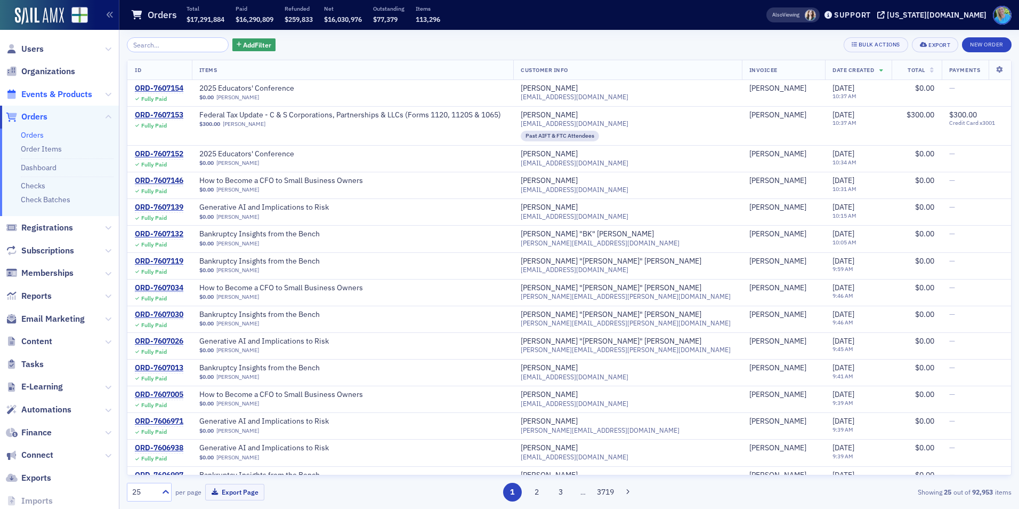
click at [66, 97] on span "Events & Products" at bounding box center [56, 94] width 71 height 12
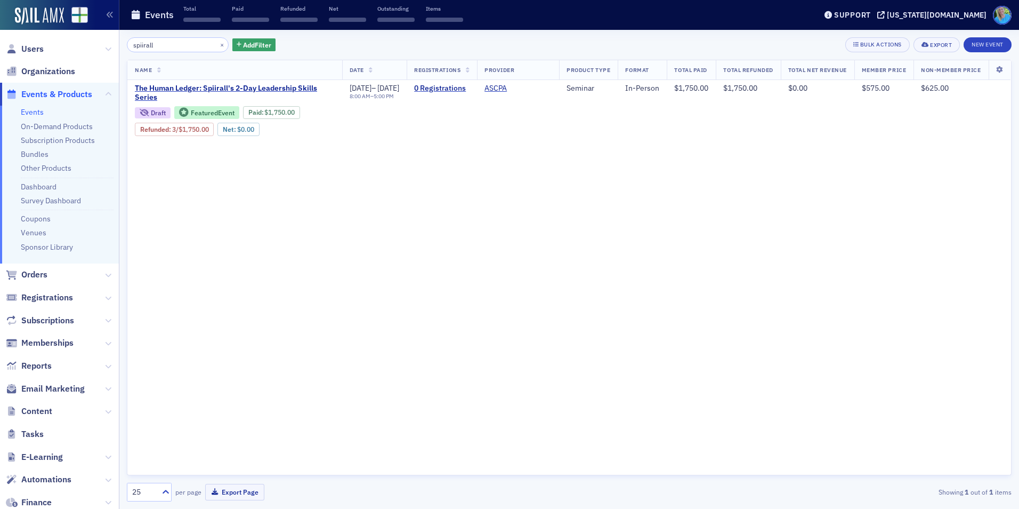
click at [321, 41] on div "spiirall × Add Filter Bulk Actions Export New Event" at bounding box center [569, 44] width 885 height 15
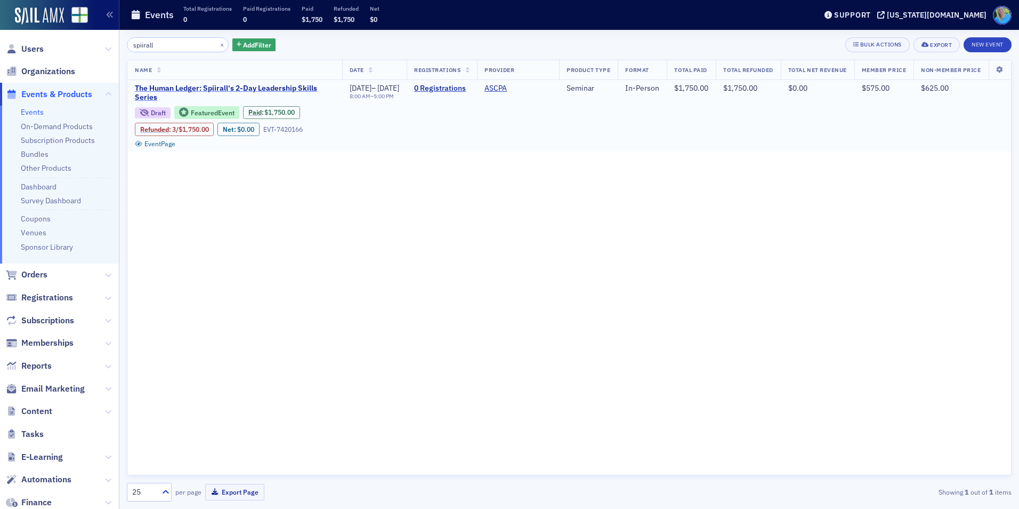
click at [283, 84] on span "The Human Ledger: Spiirall's 2-Day Leadership Skills Series" at bounding box center [235, 93] width 200 height 19
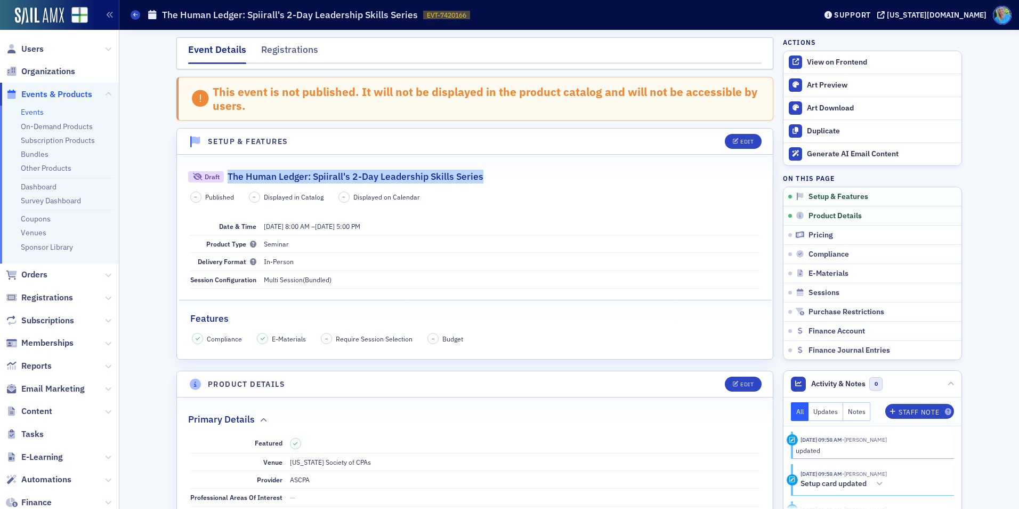
drag, startPoint x: 437, startPoint y: 177, endPoint x: 224, endPoint y: 169, distance: 212.8
click at [224, 169] on div "Draft The Human Ledger: Spiirall's 2-Day Leadership Skills Series" at bounding box center [475, 170] width 574 height 25
copy h2 "The Human Ledger: Spiirall's 2-Day Leadership Skills Series"
click at [41, 112] on link "Events" at bounding box center [32, 112] width 23 height 10
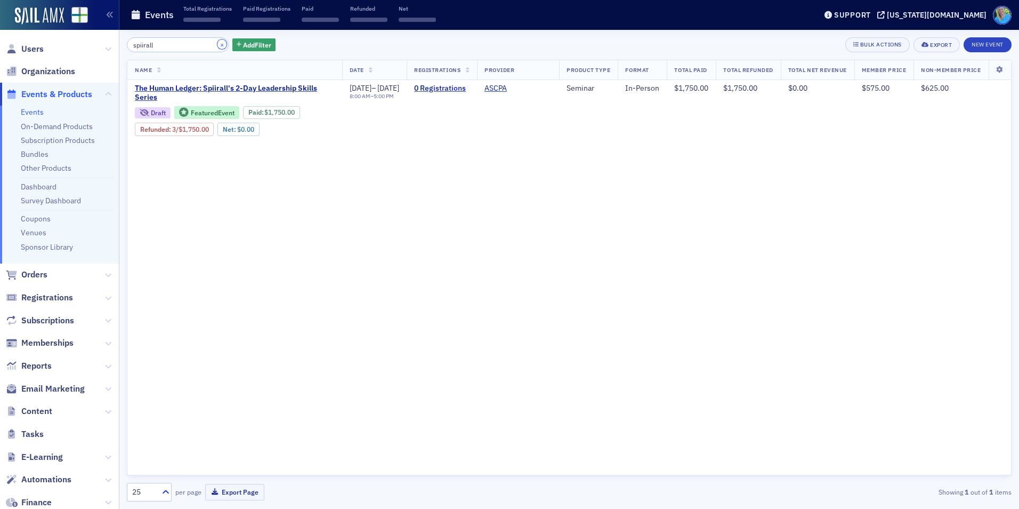
click at [217, 46] on button "×" at bounding box center [222, 44] width 10 height 10
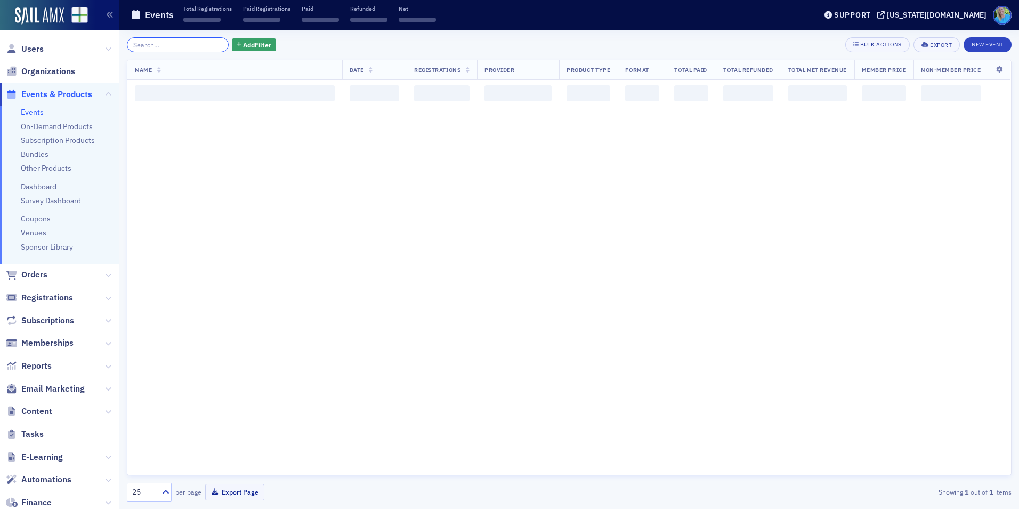
click at [205, 46] on input "search" at bounding box center [178, 44] width 102 height 15
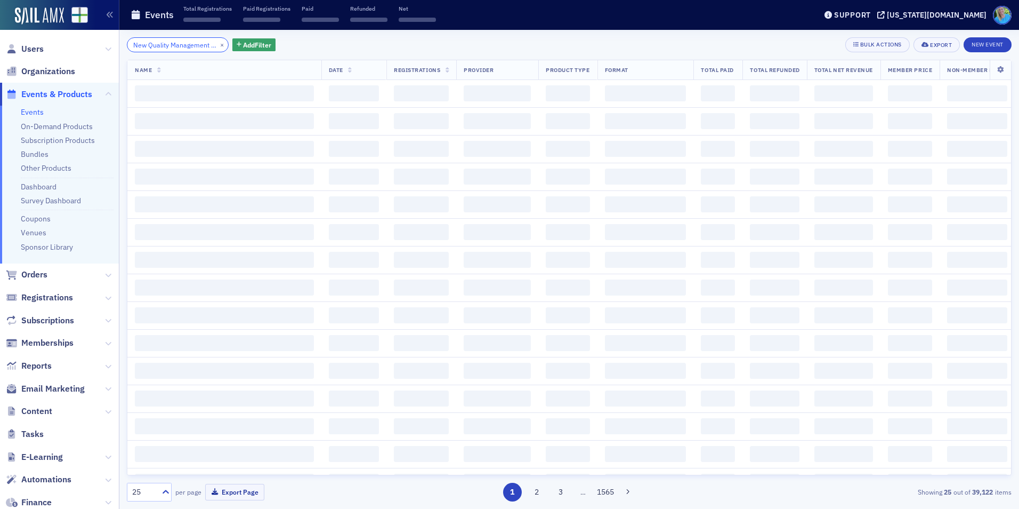
scroll to position [0, 219]
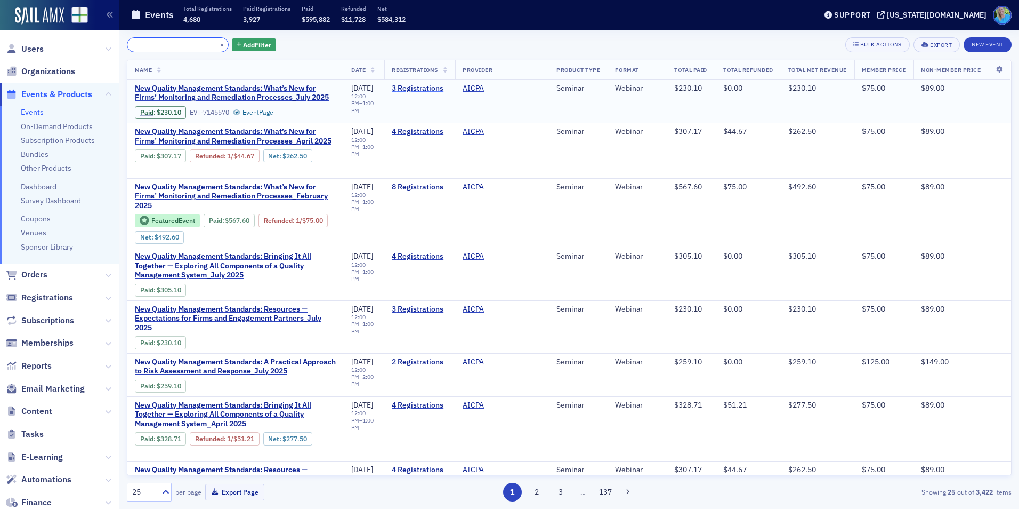
type input "New Quality Management Standards: What's New for Firms' Monitoring and Remediat…"
click at [402, 90] on link "3 Registrations" at bounding box center [420, 89] width 56 height 10
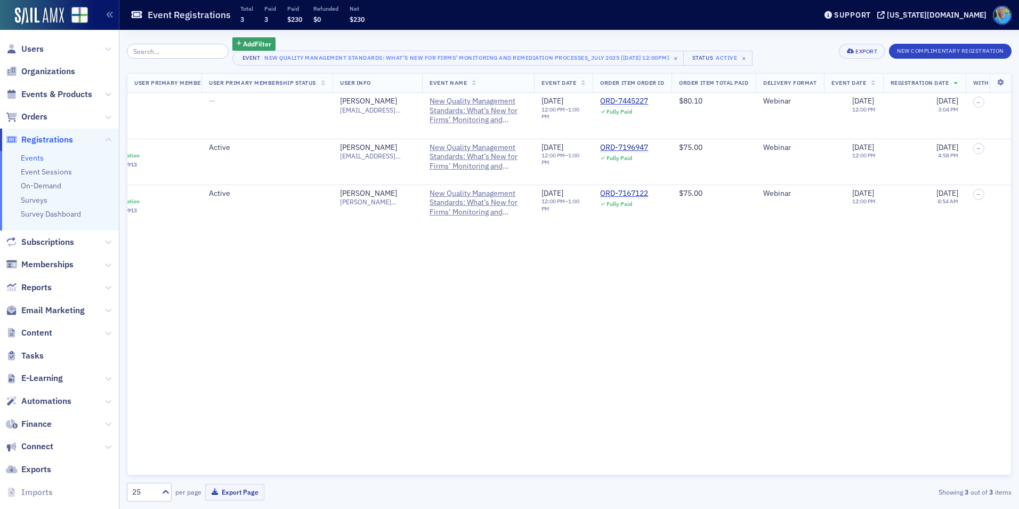
scroll to position [0, 3037]
click at [675, 94] on td "ORD-7445227 Fully Paid" at bounding box center [635, 116] width 79 height 46
click at [651, 97] on div "ORD-7445227" at bounding box center [627, 101] width 48 height 10
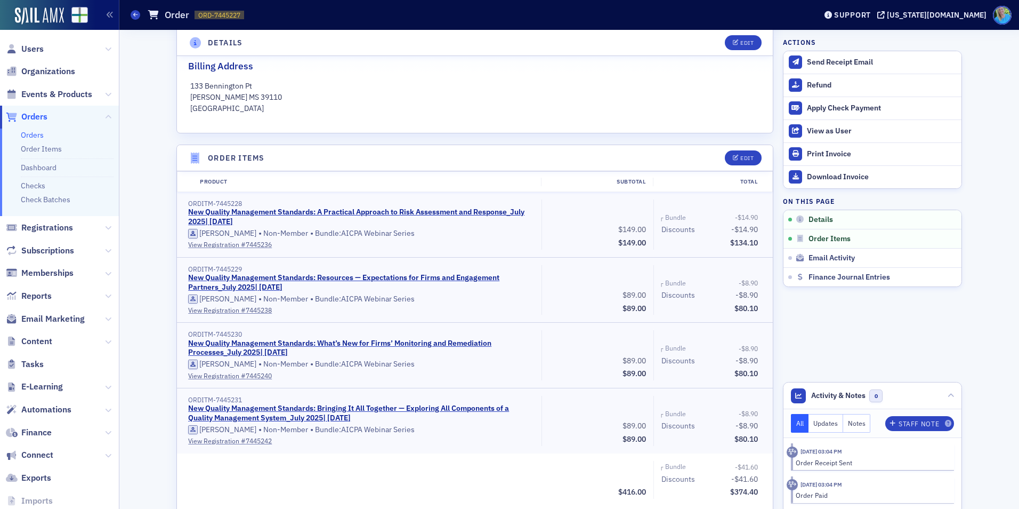
scroll to position [320, 0]
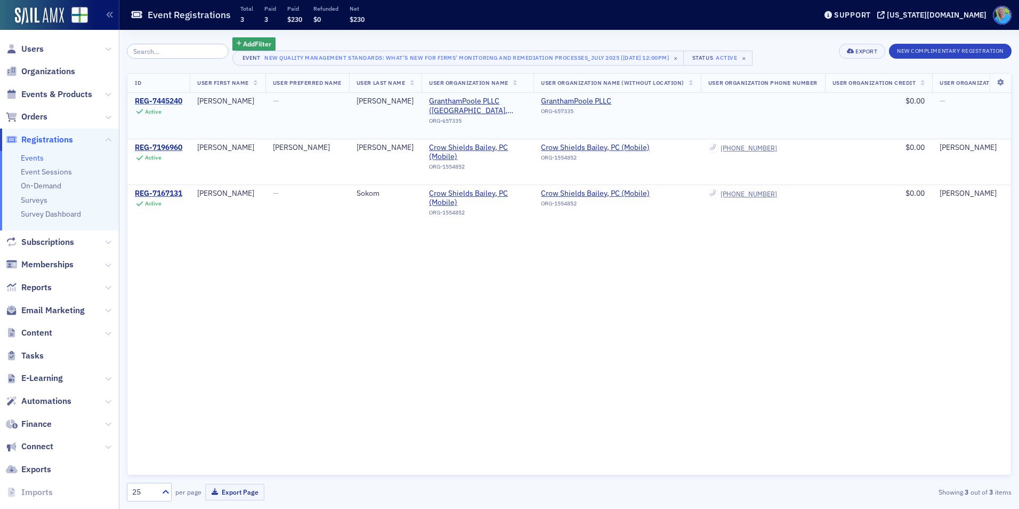
click at [152, 97] on div "REG-7445240" at bounding box center [158, 101] width 47 height 10
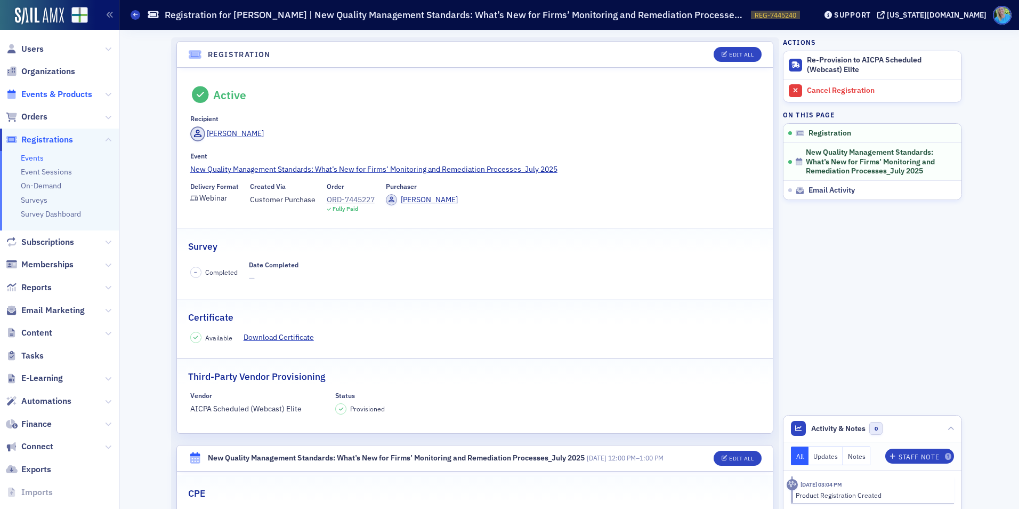
click at [57, 97] on span "Events & Products" at bounding box center [56, 94] width 71 height 12
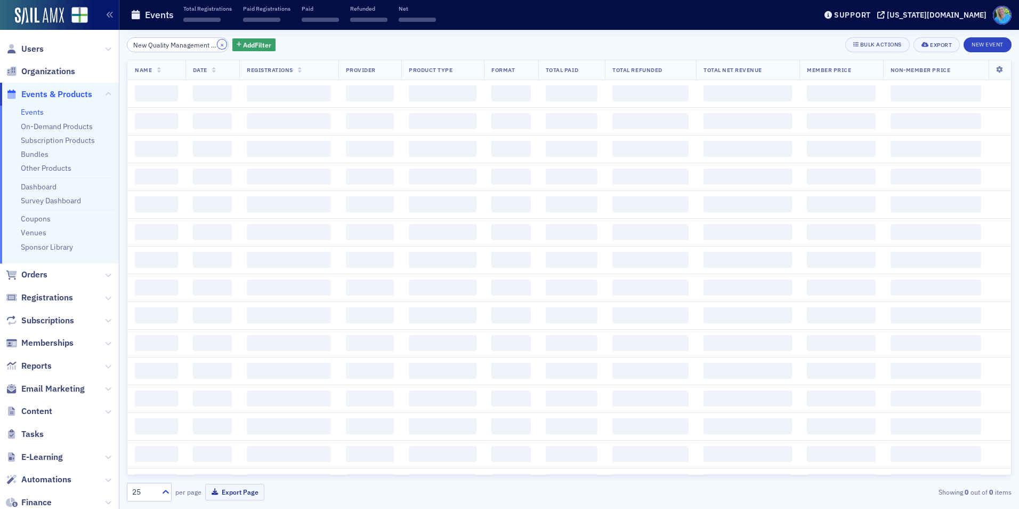
click at [217, 43] on button "×" at bounding box center [222, 44] width 10 height 10
click at [206, 43] on input "search" at bounding box center [178, 44] width 102 height 15
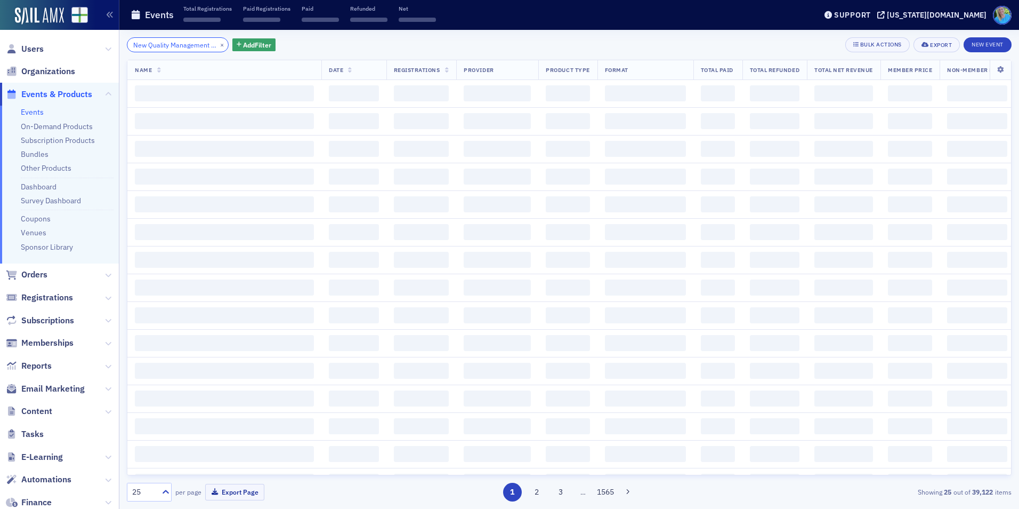
scroll to position [0, 288]
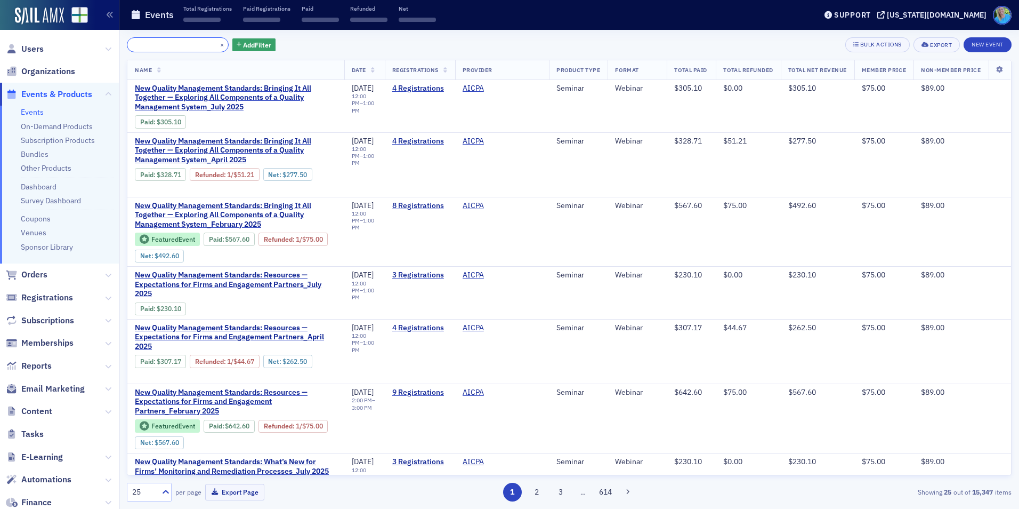
type input "New Quality Management Standards: Bringing It All Together — Exploring All Comp…"
click at [404, 86] on link "4 Registrations" at bounding box center [419, 89] width 55 height 10
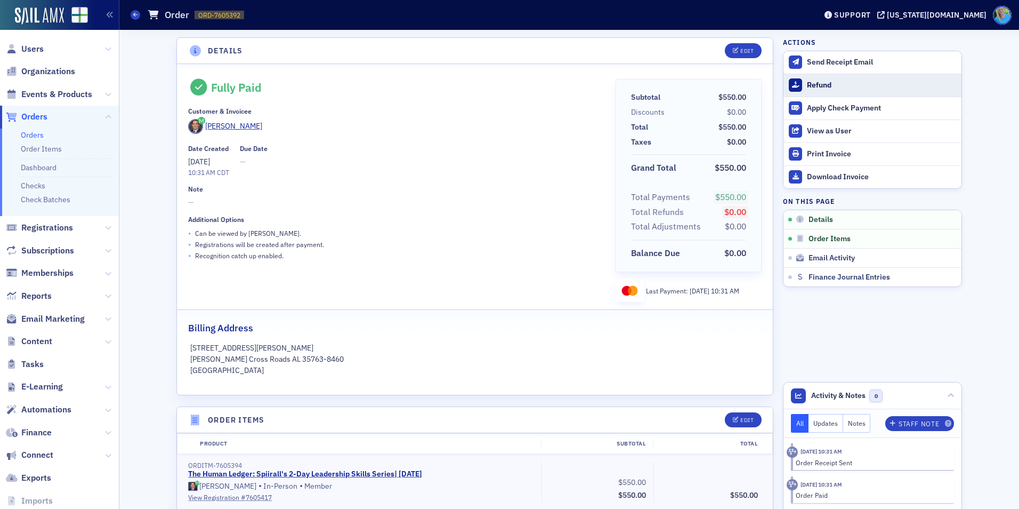
click at [867, 91] on button "Refund" at bounding box center [873, 85] width 178 height 23
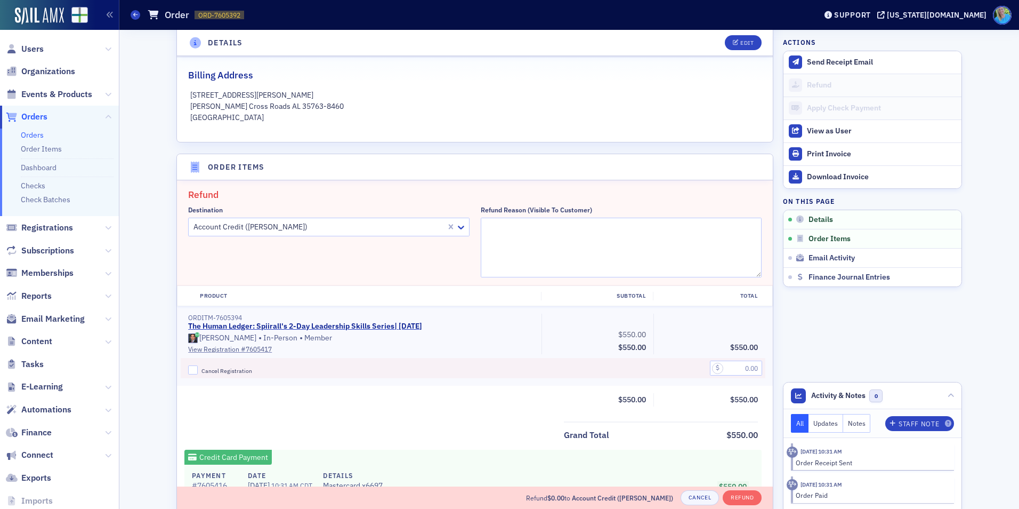
scroll to position [371, 0]
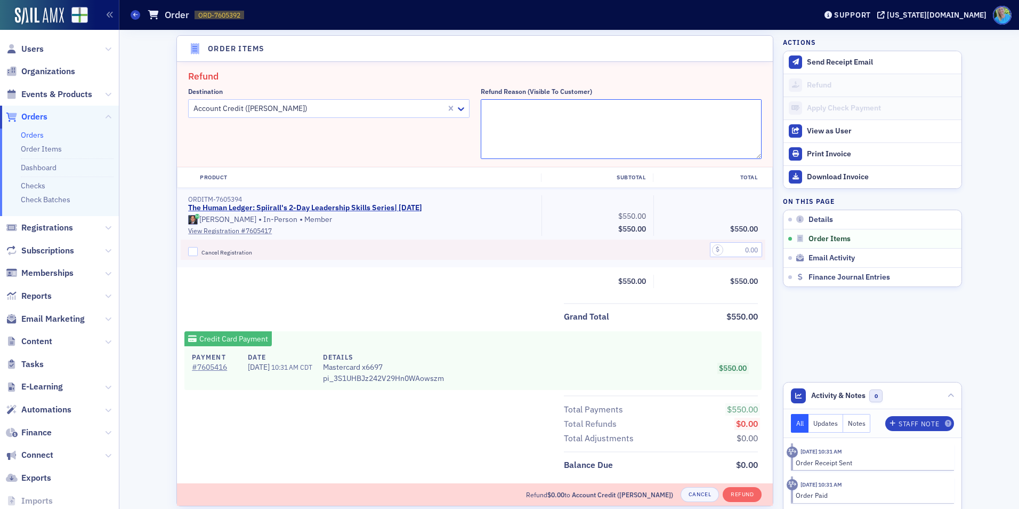
click at [575, 127] on textarea "Refund Reason (Visible to Customer)" at bounding box center [621, 129] width 281 height 60
type textarea "Course cancelled"
click at [190, 250] on input "Cancel Registration" at bounding box center [193, 252] width 10 height 10
checkbox input "true"
click at [309, 110] on div at bounding box center [318, 108] width 253 height 13
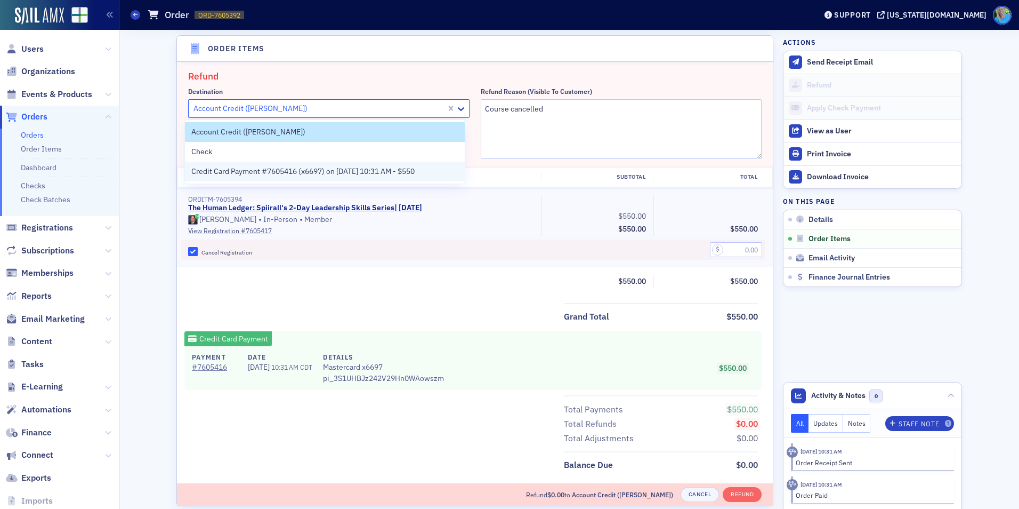
click at [308, 172] on span "Credit Card Payment #7605416 (x6697) on [DATE] 10:31 AM - $550" at bounding box center [302, 171] width 223 height 11
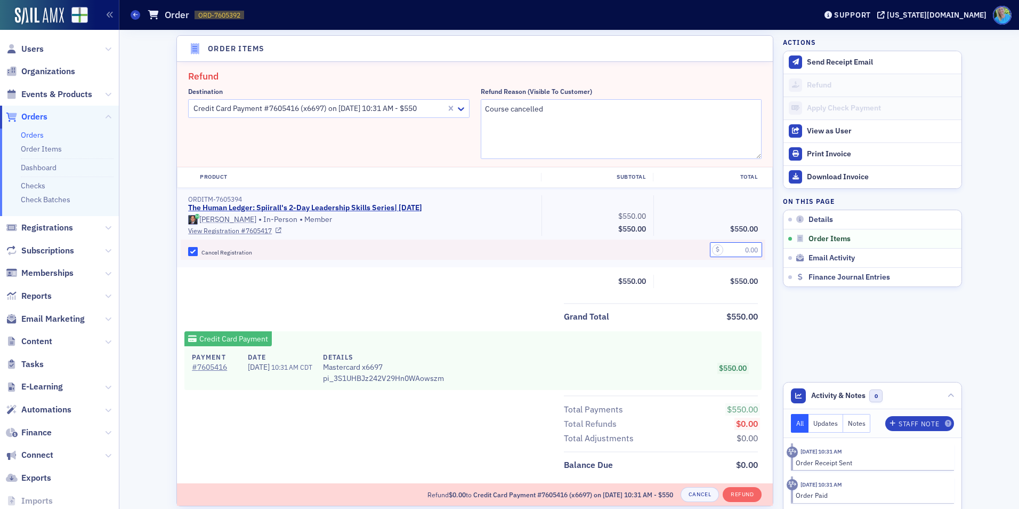
click at [724, 243] on input "text" at bounding box center [736, 249] width 52 height 15
type input "550.00"
click at [727, 491] on button "Refund" at bounding box center [742, 494] width 39 height 15
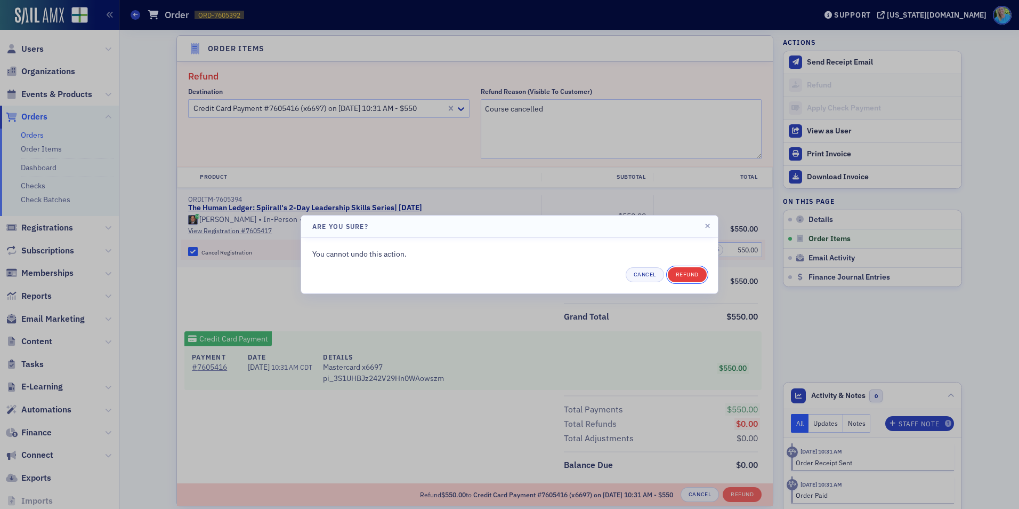
click at [695, 268] on button "Refund" at bounding box center [687, 274] width 39 height 15
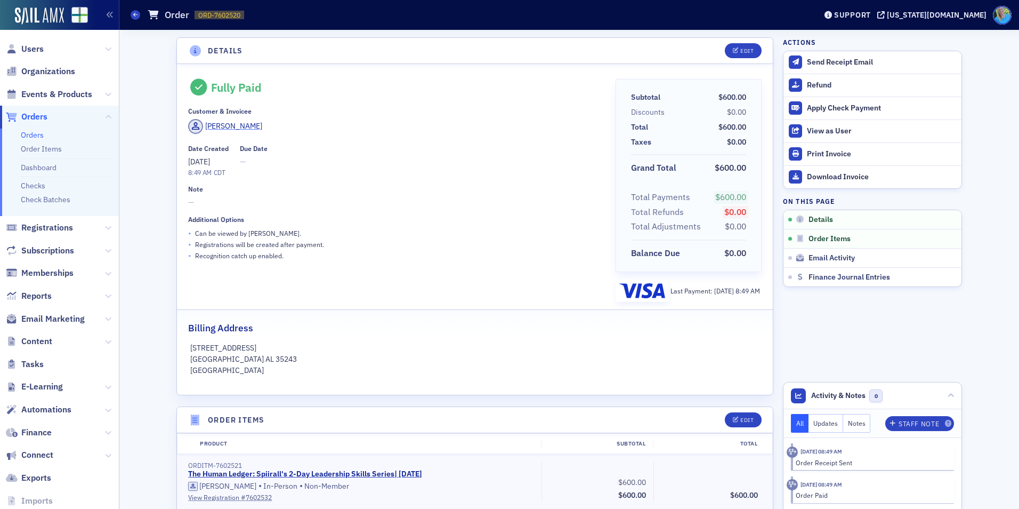
click at [227, 121] on div "[PERSON_NAME]" at bounding box center [233, 125] width 57 height 11
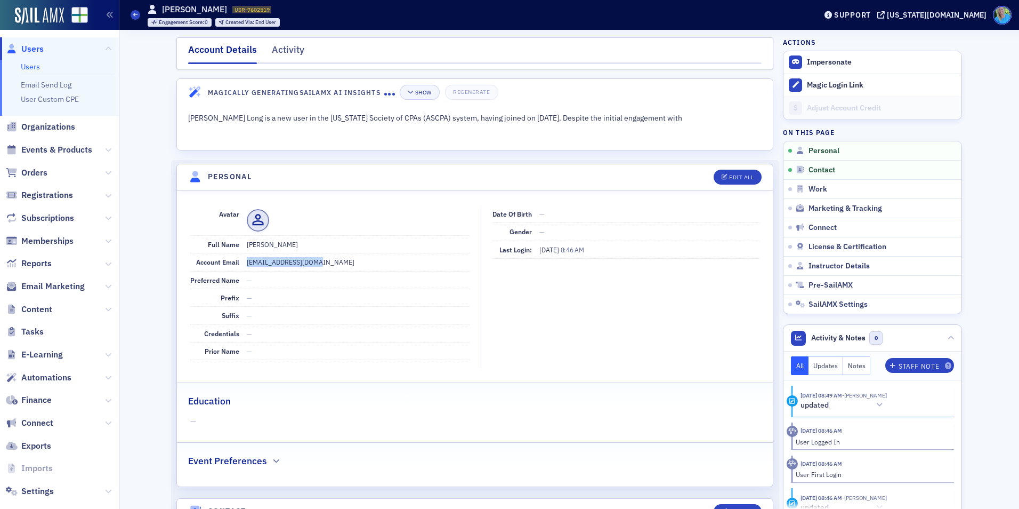
drag, startPoint x: 315, startPoint y: 261, endPoint x: 240, endPoint y: 261, distance: 74.6
click at [240, 261] on div "Account Email [EMAIL_ADDRESS][DOMAIN_NAME]" at bounding box center [329, 262] width 279 height 18
copy dd "[EMAIL_ADDRESS][DOMAIN_NAME]"
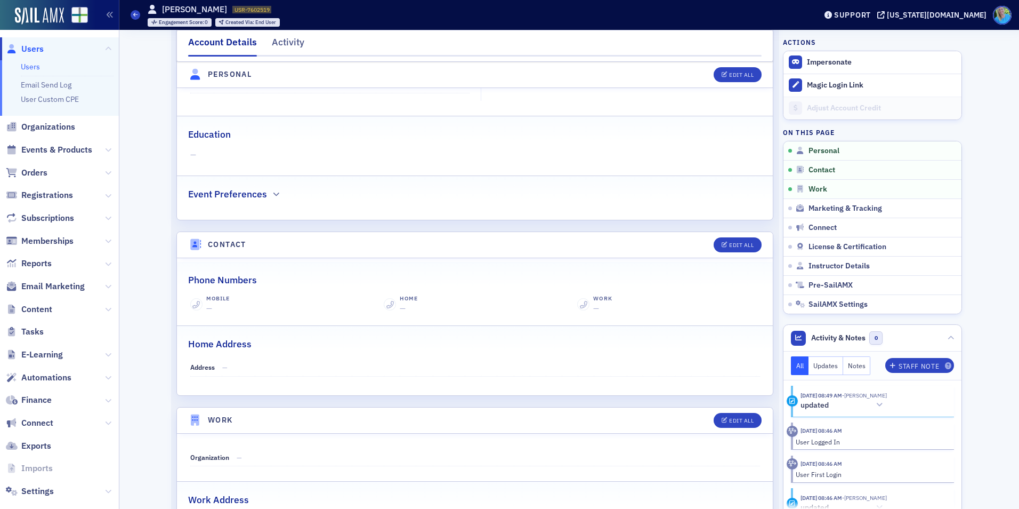
scroll to position [213, 0]
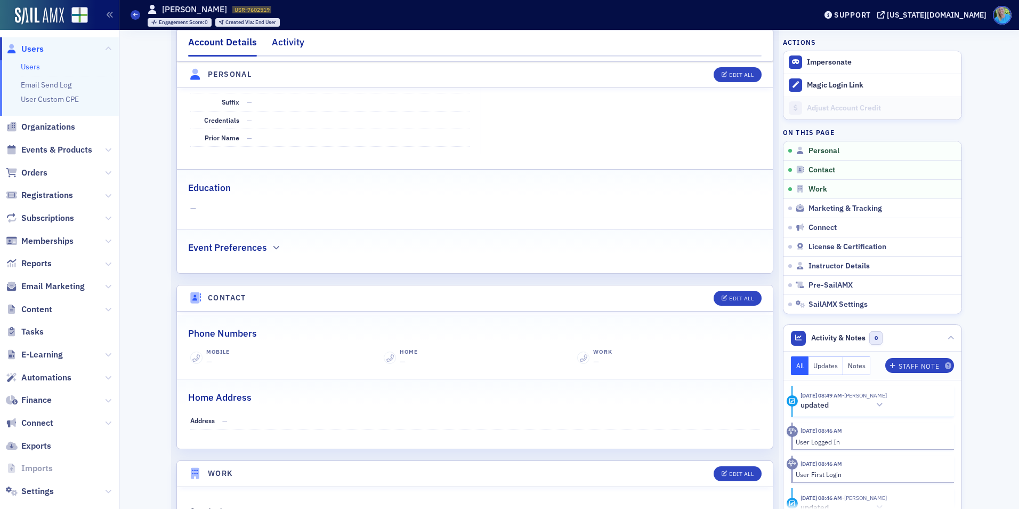
click at [284, 51] on div "Activity" at bounding box center [288, 45] width 33 height 20
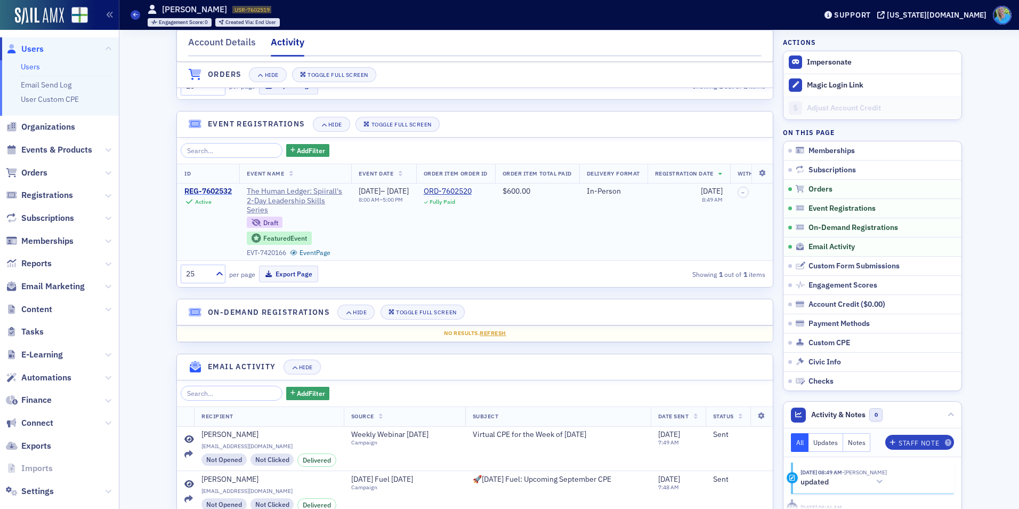
click at [208, 189] on div "REG-7602532" at bounding box center [207, 192] width 47 height 10
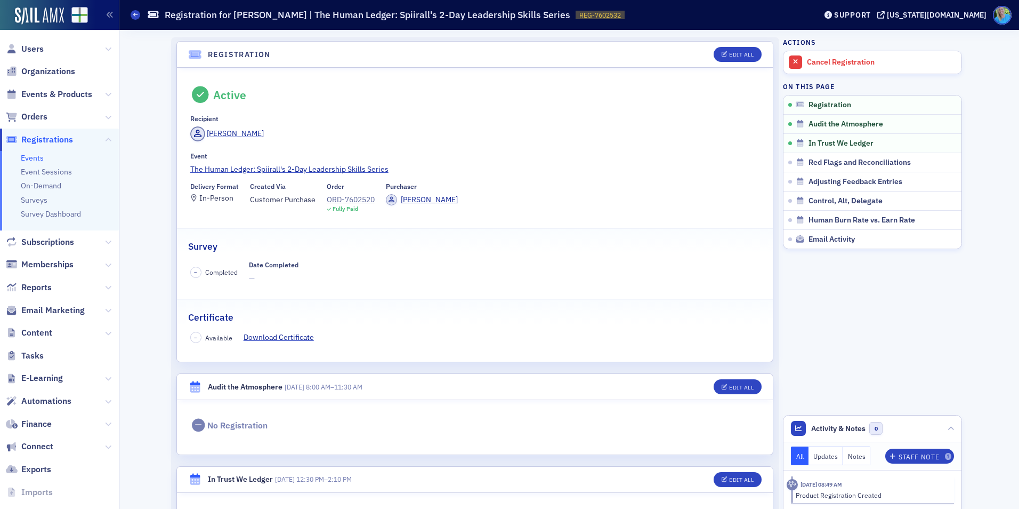
click at [339, 201] on div "ORD-7602520" at bounding box center [351, 199] width 48 height 11
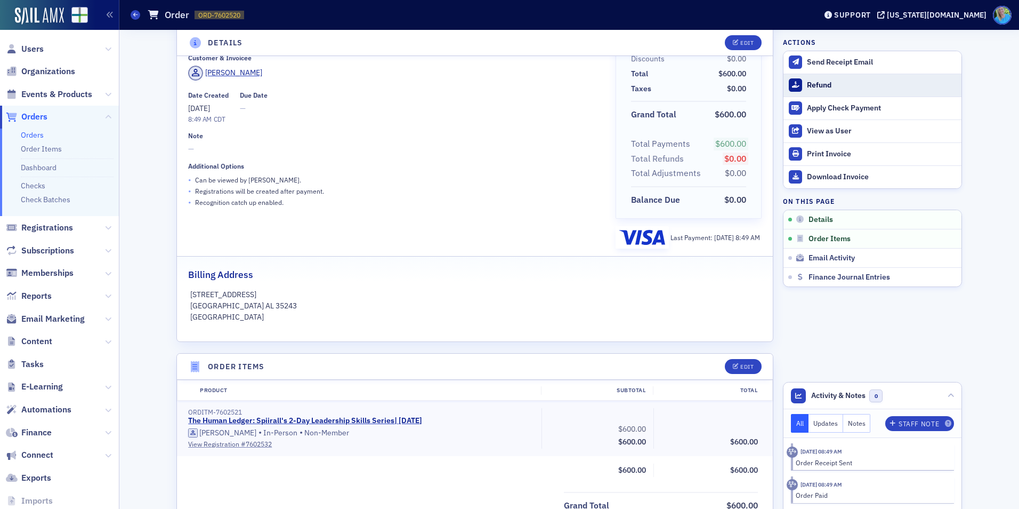
click at [822, 89] on div "Refund" at bounding box center [881, 85] width 149 height 10
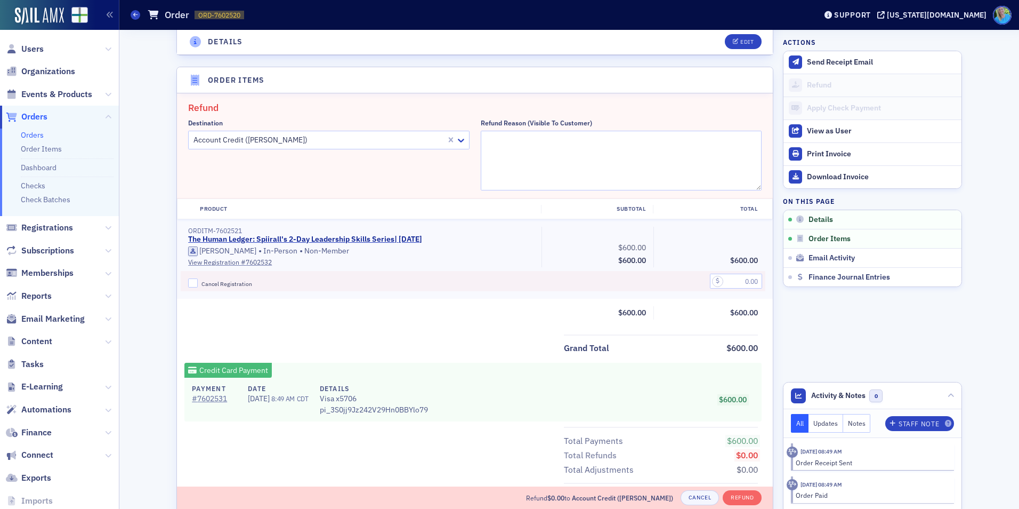
scroll to position [371, 0]
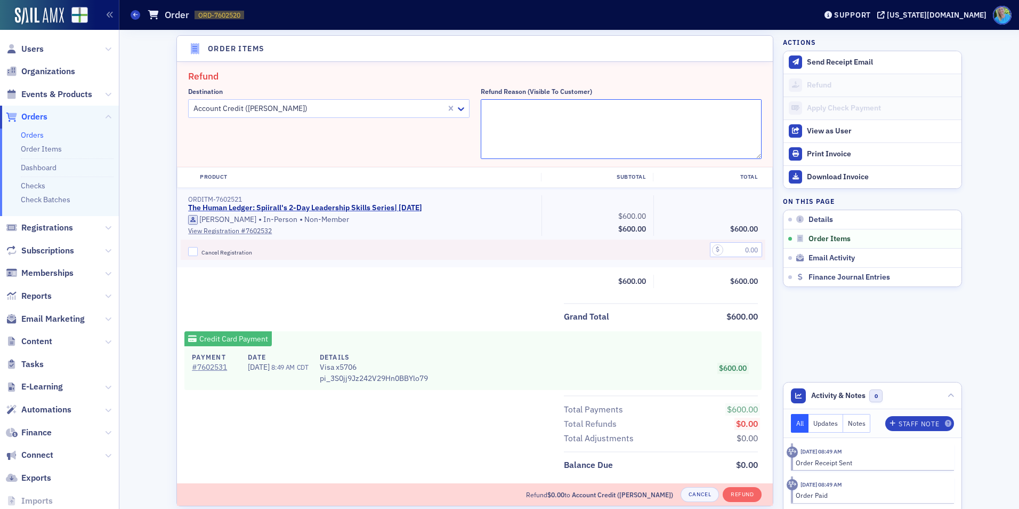
click at [522, 101] on textarea "Refund Reason (Visible to Customer)" at bounding box center [621, 129] width 281 height 60
type textarea "Course cancelled"
click at [190, 247] on input "Cancel Registration" at bounding box center [193, 252] width 10 height 10
checkbox input "true"
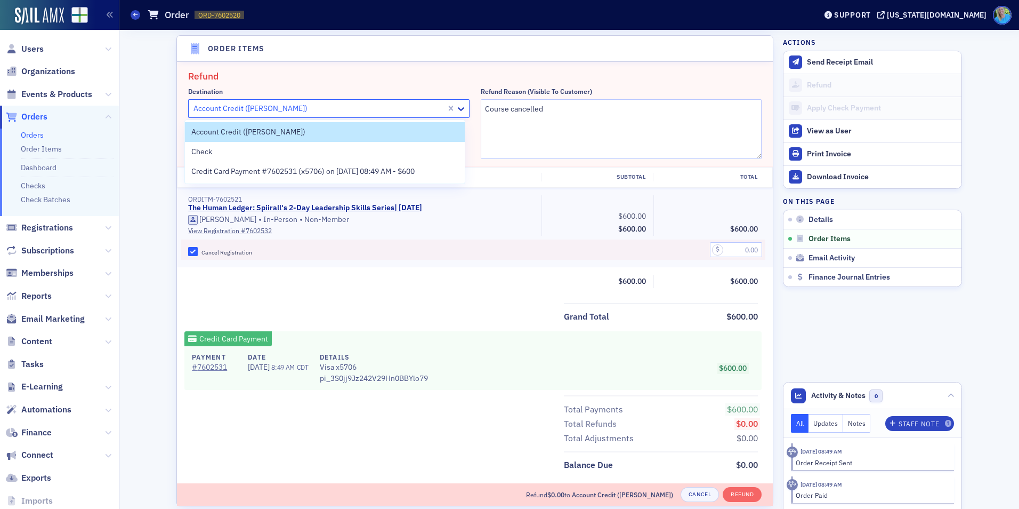
click at [304, 108] on div at bounding box center [318, 108] width 253 height 13
click at [304, 170] on span "Credit Card Payment #7602531 (x5706) on [DATE] 08:49 AM - $600" at bounding box center [302, 171] width 223 height 11
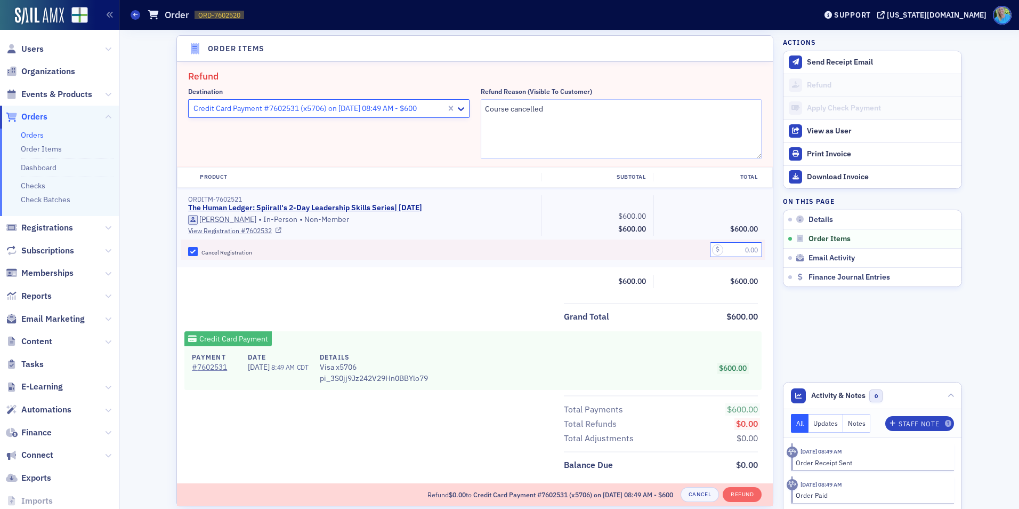
click at [734, 247] on input "text" at bounding box center [736, 249] width 52 height 15
type input "600.00"
click at [744, 497] on button "Refund" at bounding box center [742, 494] width 39 height 15
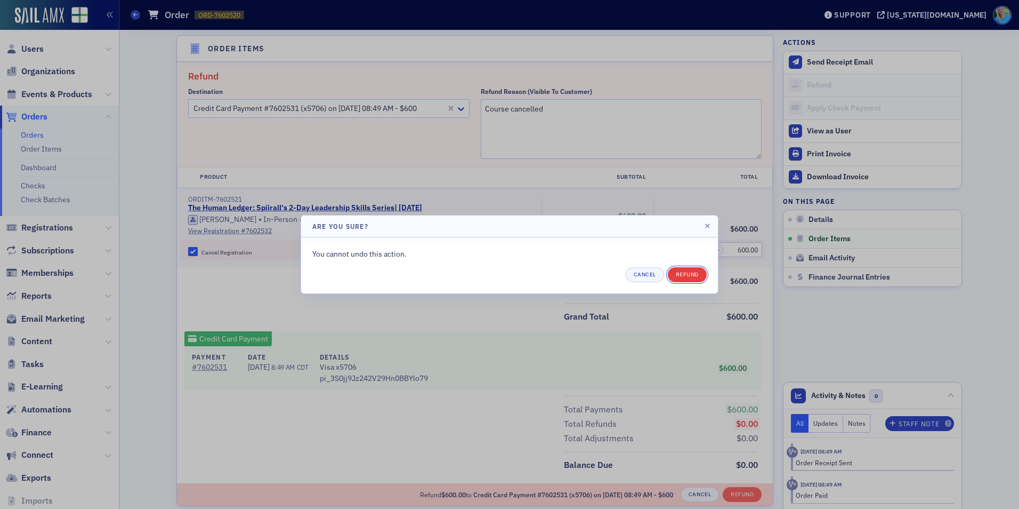
click at [686, 280] on button "Refund" at bounding box center [687, 274] width 39 height 15
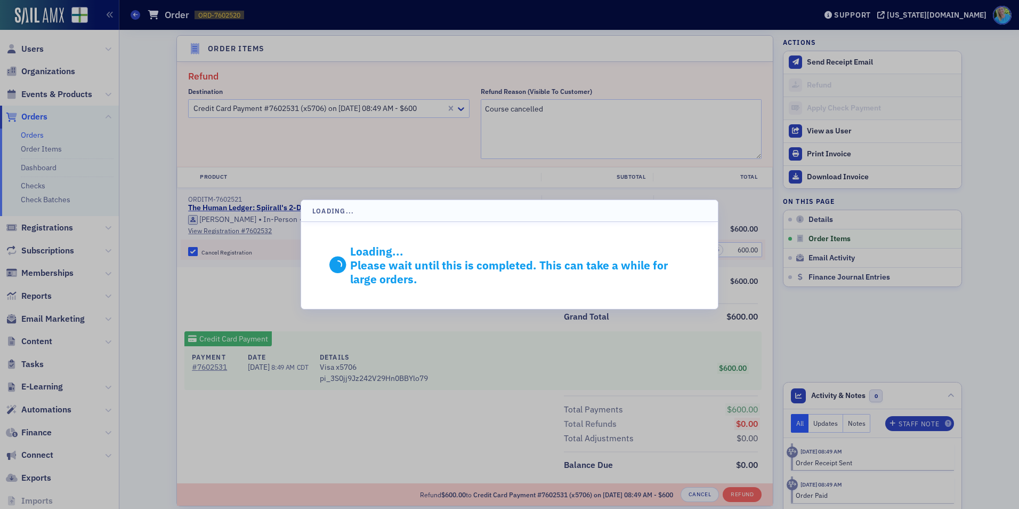
click at [686, 280] on div "Loading... Loading... Please wait until this is completed. This can take a whil…" at bounding box center [509, 254] width 1019 height 509
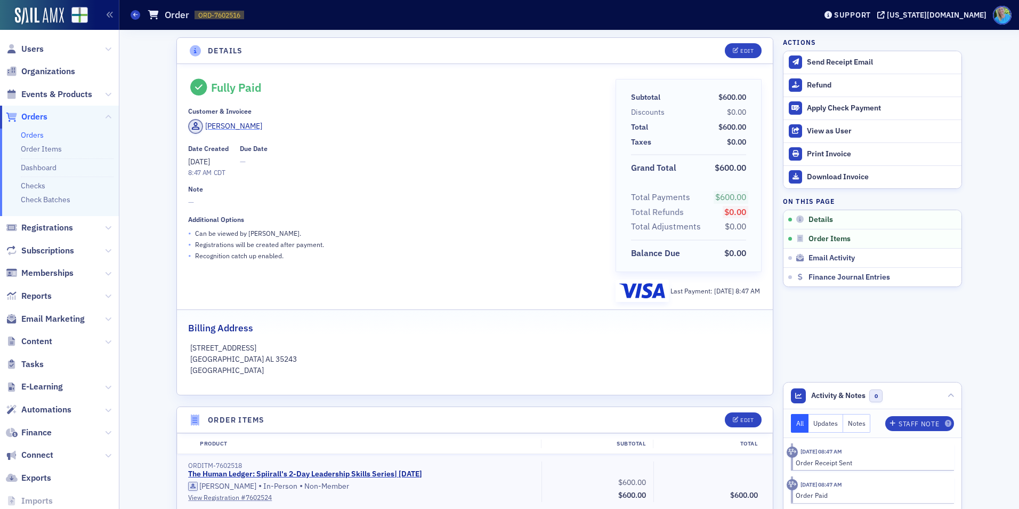
click at [232, 119] on span "[PERSON_NAME]" at bounding box center [225, 126] width 74 height 15
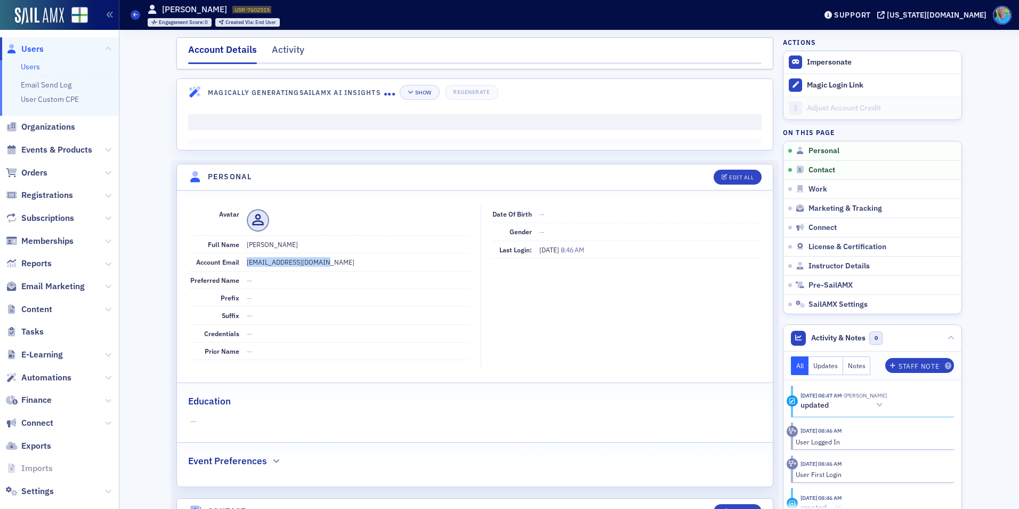
drag, startPoint x: 291, startPoint y: 263, endPoint x: 235, endPoint y: 260, distance: 56.6
click at [235, 260] on div "Account Email [EMAIL_ADDRESS][DOMAIN_NAME]" at bounding box center [329, 262] width 279 height 18
copy div "[EMAIL_ADDRESS][DOMAIN_NAME]"
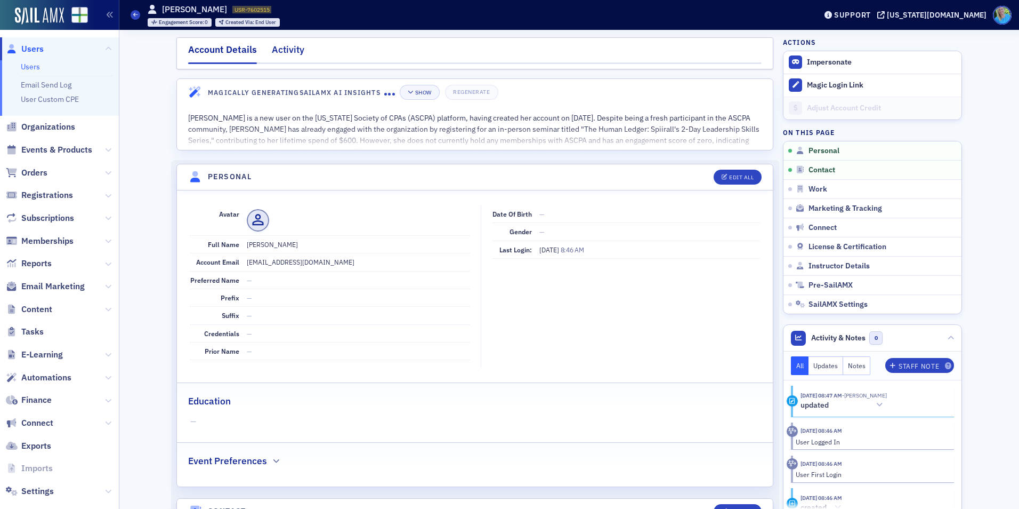
click at [289, 44] on div "Activity" at bounding box center [288, 53] width 33 height 20
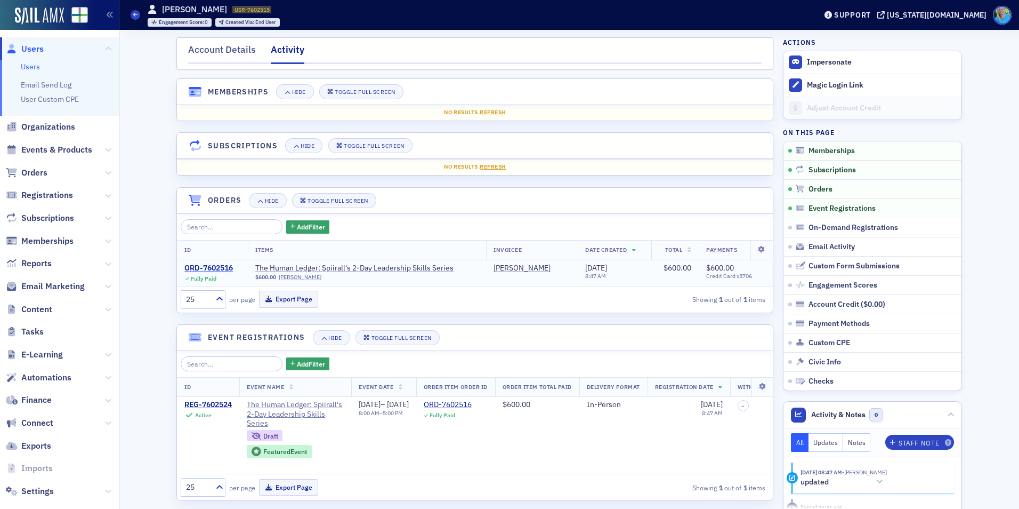
click at [196, 264] on div "ORD-7602516" at bounding box center [208, 268] width 49 height 10
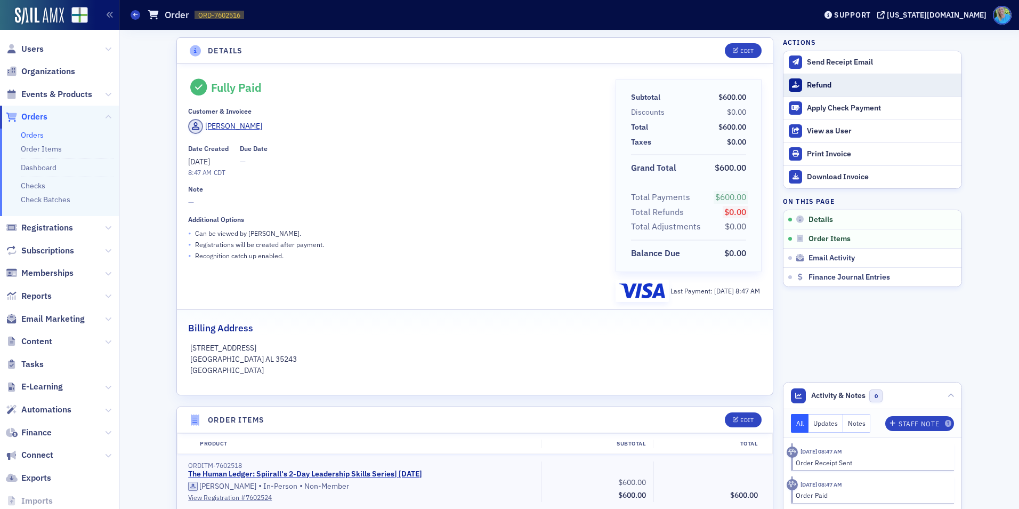
click at [824, 82] on div "Refund" at bounding box center [881, 85] width 149 height 10
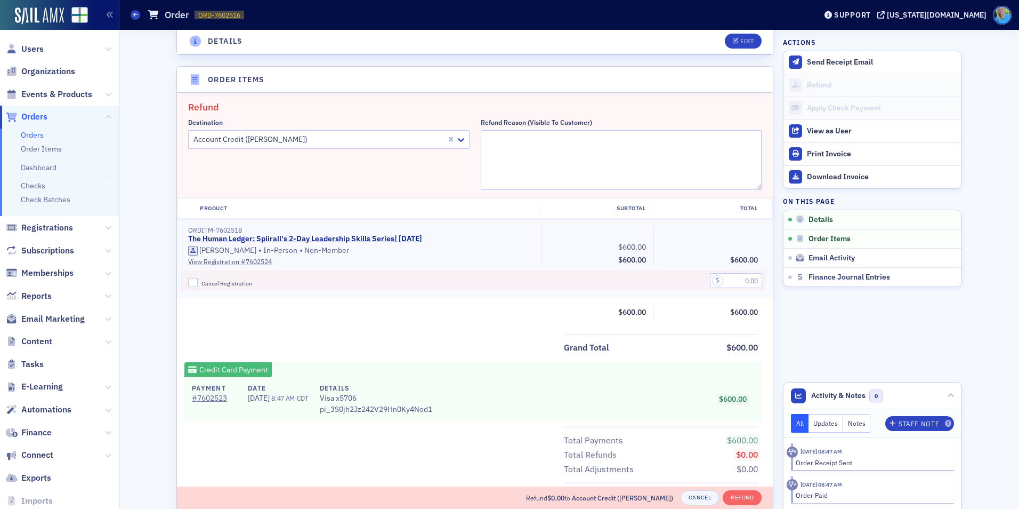
scroll to position [371, 0]
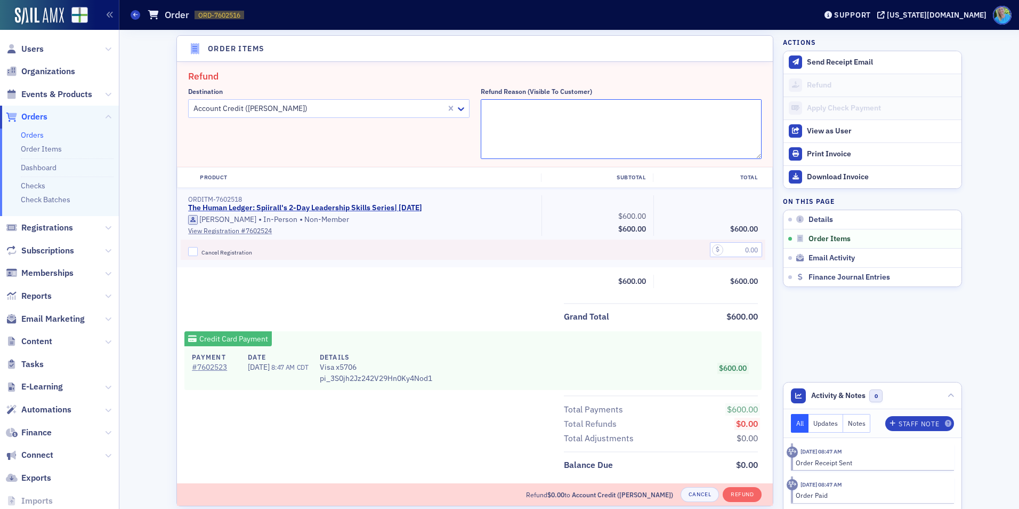
click at [490, 124] on textarea "Refund Reason (Visible to Customer)" at bounding box center [621, 129] width 281 height 60
type textarea "Course cancelled"
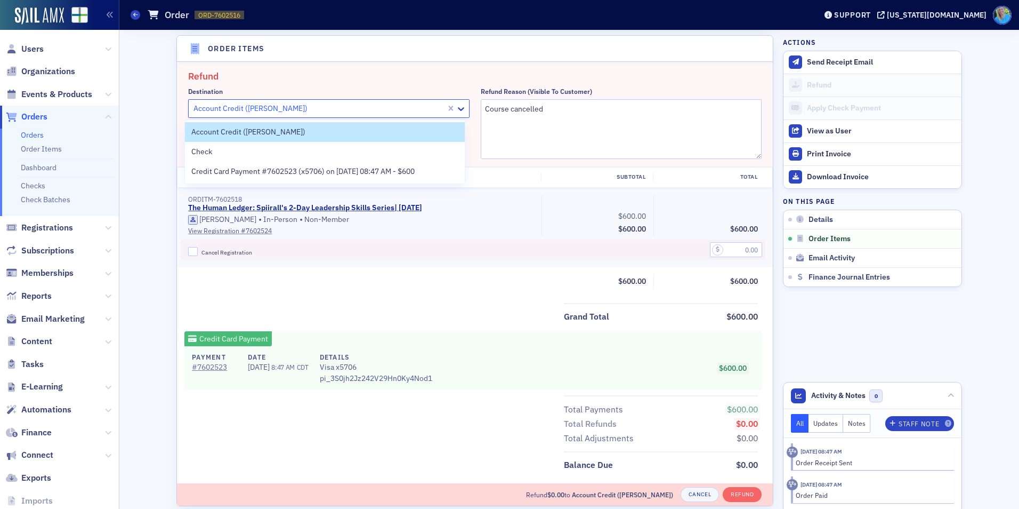
click at [382, 102] on div at bounding box center [318, 108] width 253 height 13
click at [366, 178] on div "Credit Card Payment #7602523 (x5706) on [DATE] 08:47 AM - $600" at bounding box center [325, 172] width 280 height 20
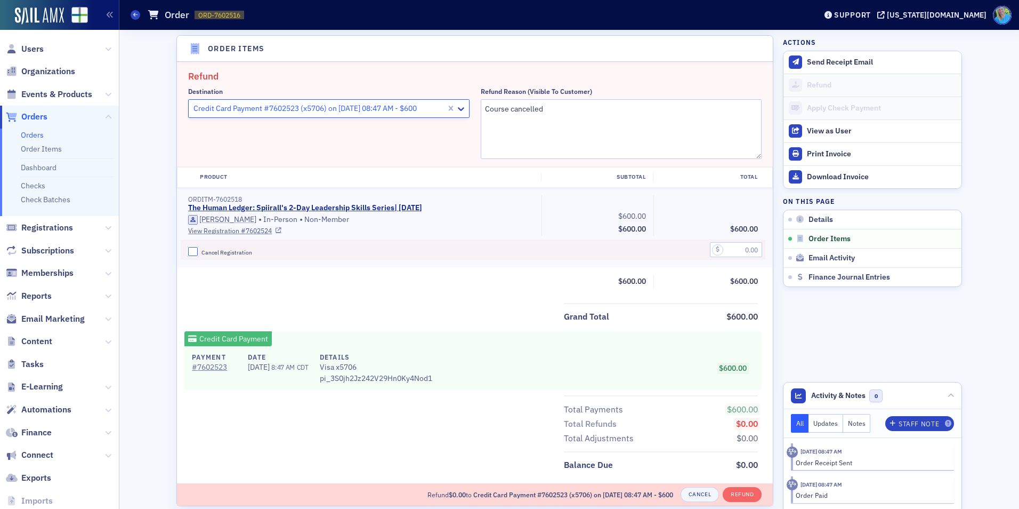
click at [190, 252] on input "Cancel Registration" at bounding box center [193, 252] width 10 height 10
checkbox input "true"
click at [751, 254] on input "text" at bounding box center [736, 249] width 52 height 15
type input "600.00"
click at [735, 495] on button "Refund" at bounding box center [742, 494] width 39 height 15
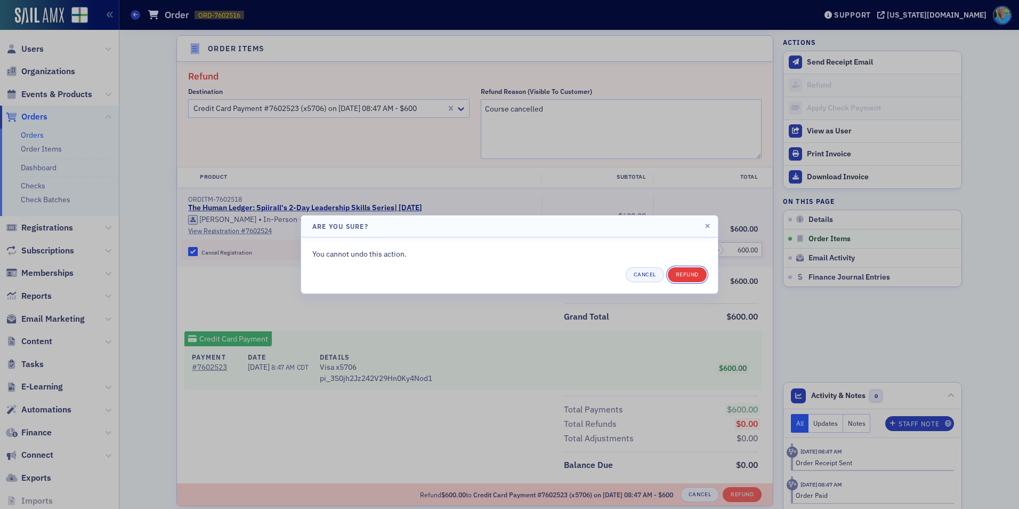
click at [682, 270] on button "Refund" at bounding box center [687, 274] width 39 height 15
